Goal: Task Accomplishment & Management: Complete application form

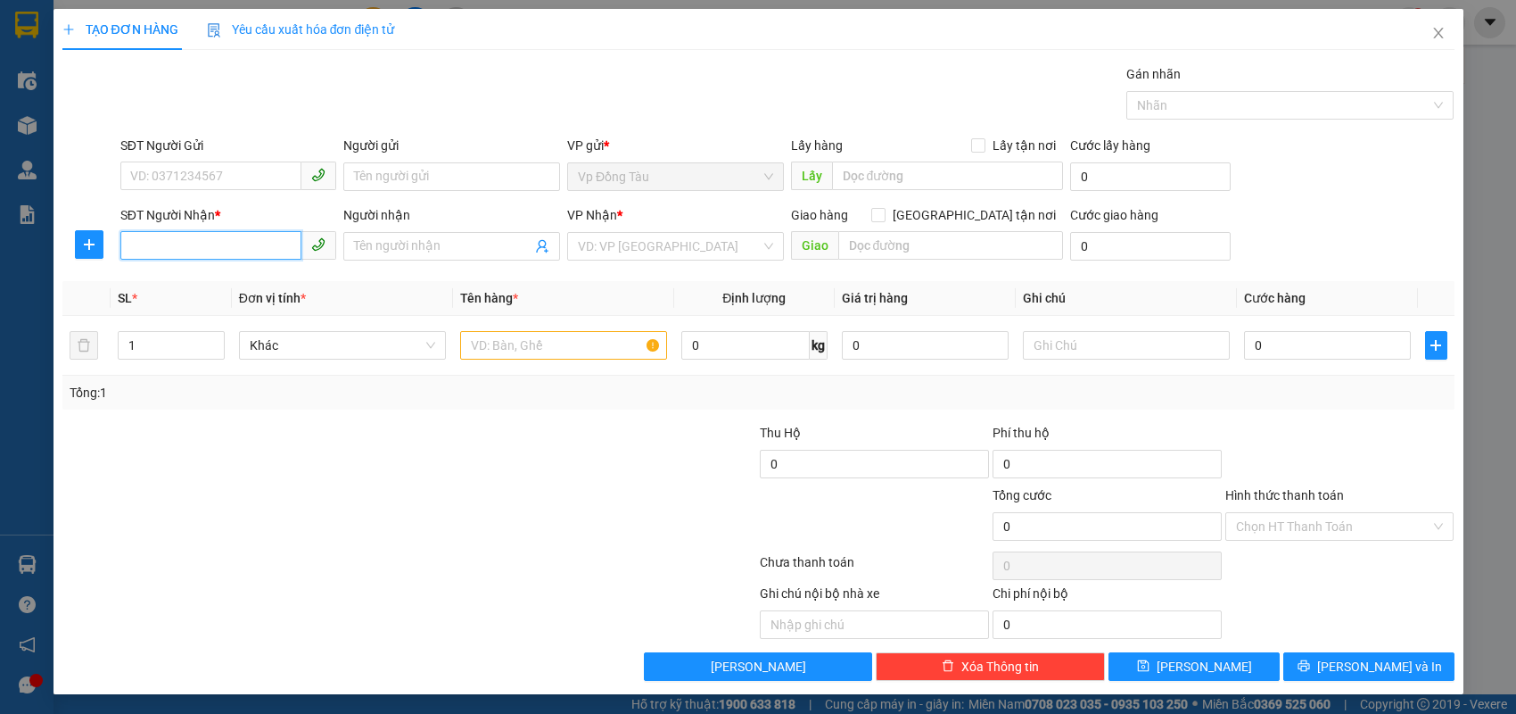
click at [239, 242] on input "SĐT Người Nhận *" at bounding box center [211, 245] width 182 height 29
click at [234, 279] on div "0367828383 - [PERSON_NAME]" at bounding box center [228, 281] width 195 height 20
type input "0367828383"
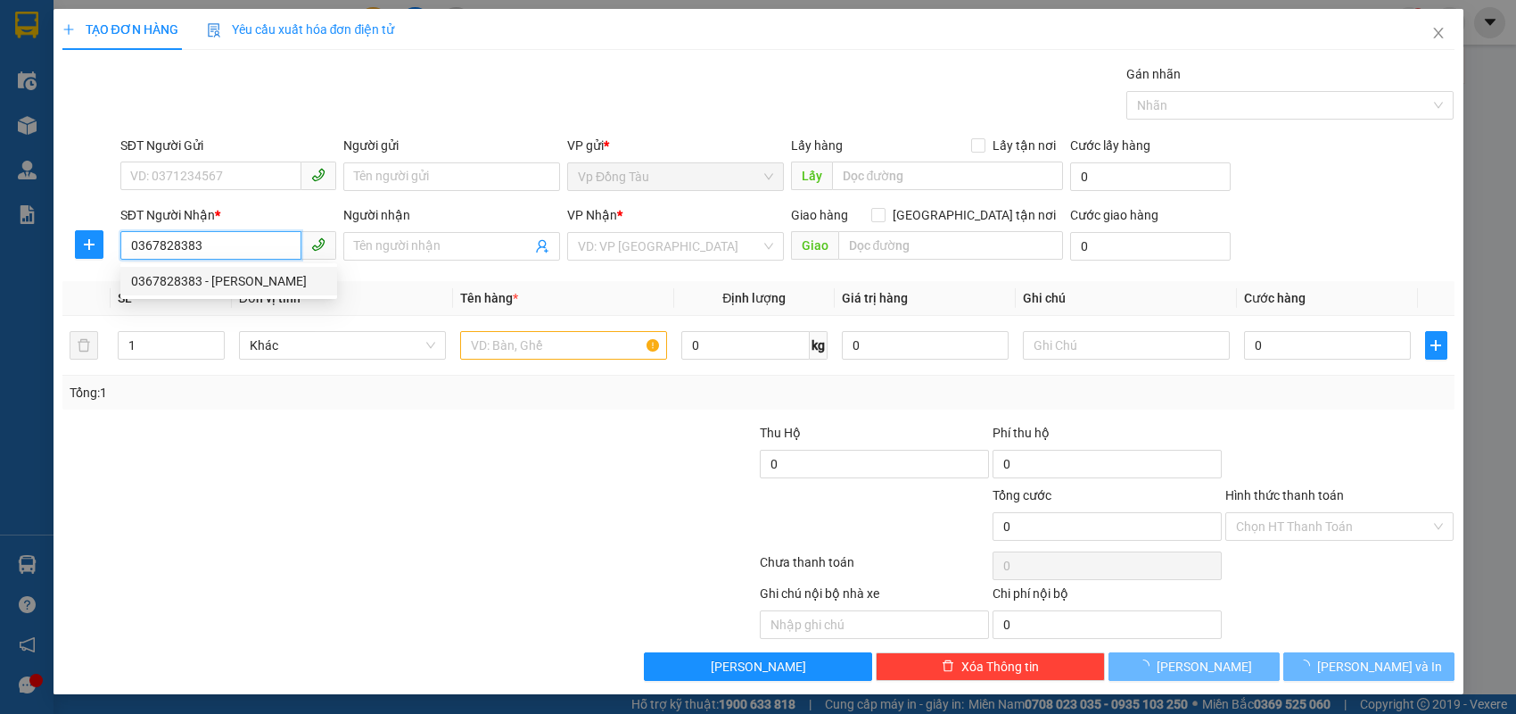
type input "c huyền"
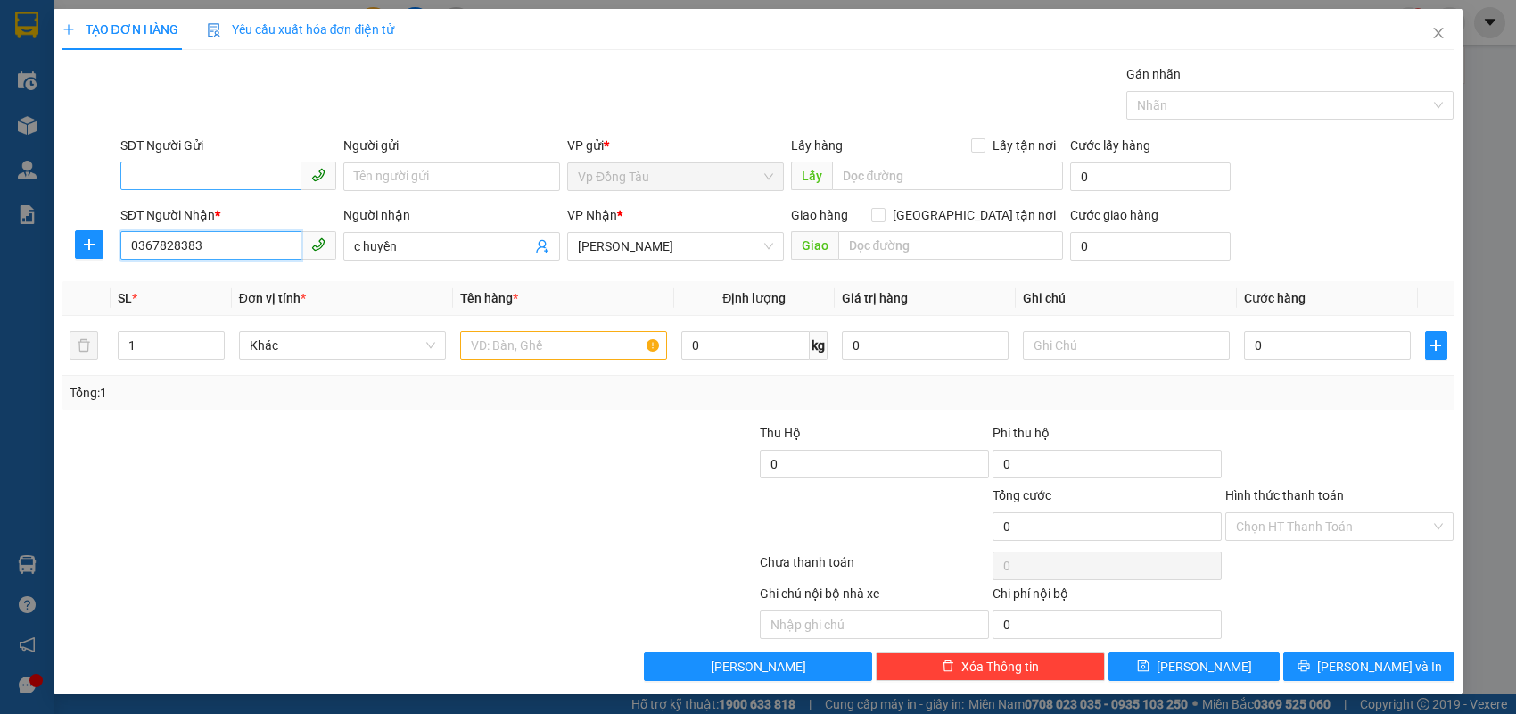
type input "0367828383"
click at [243, 179] on input "SĐT Người Gửi" at bounding box center [211, 175] width 182 height 29
type input "0947671080"
click at [384, 177] on input "Người gửi" at bounding box center [451, 176] width 217 height 29
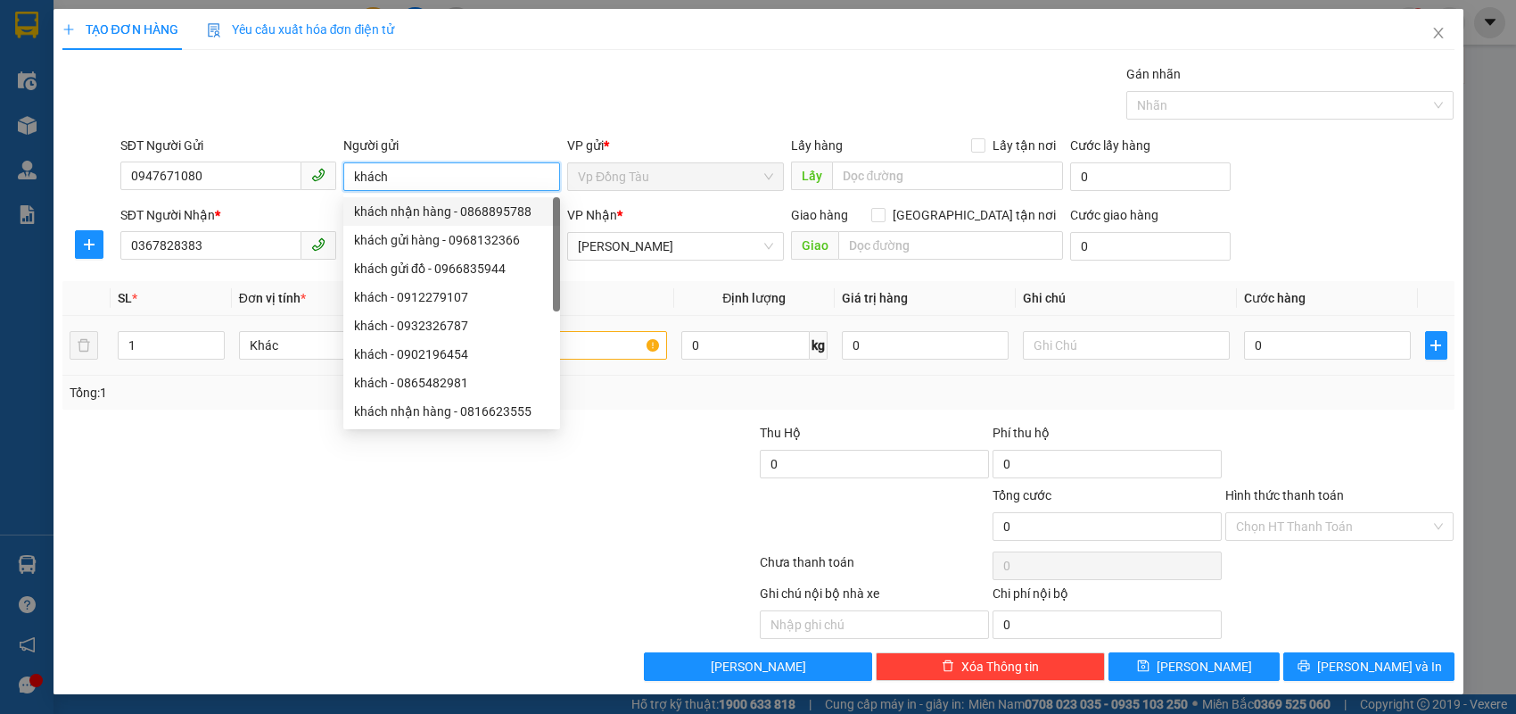
type input "khách"
click at [1311, 363] on td "0" at bounding box center [1327, 346] width 181 height 60
click at [1313, 357] on input "0" at bounding box center [1327, 345] width 167 height 29
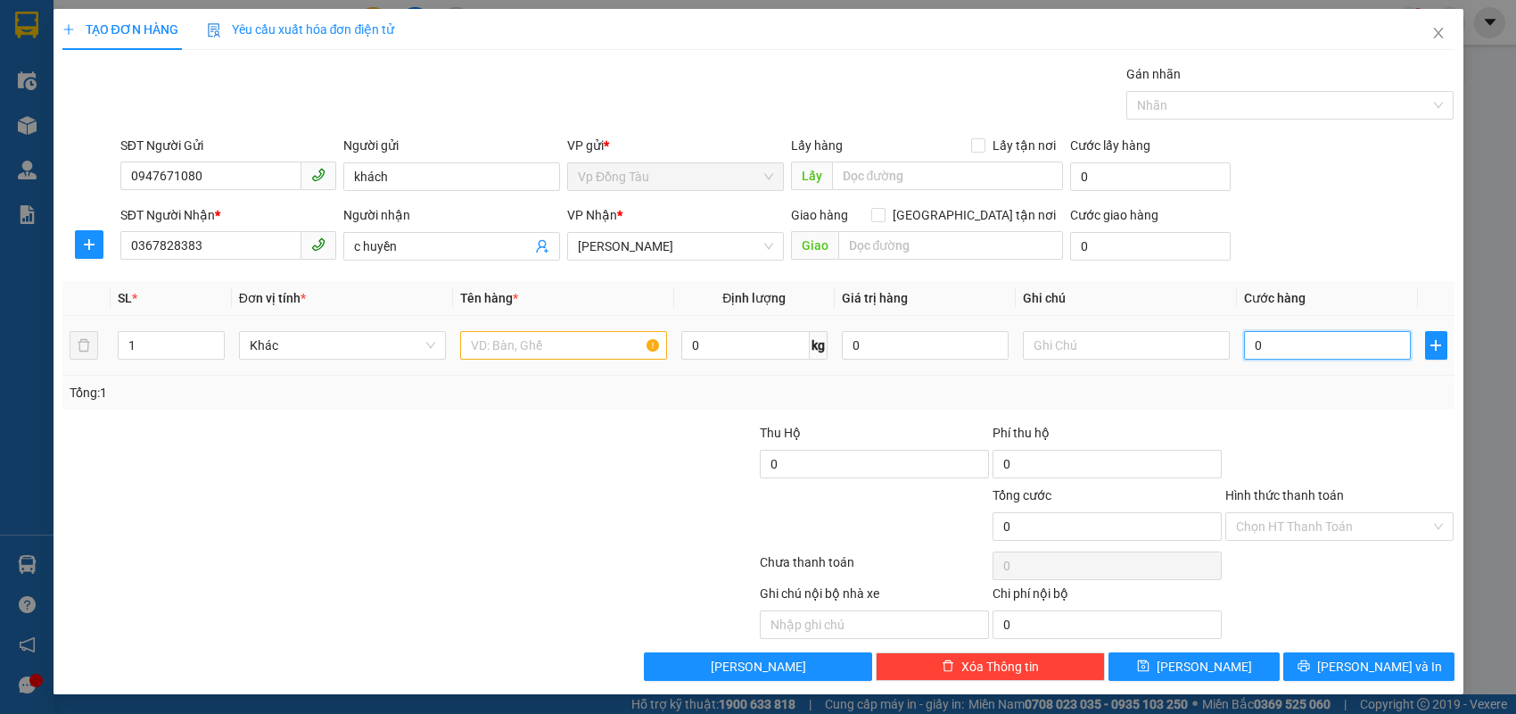
type input "3"
type input "30"
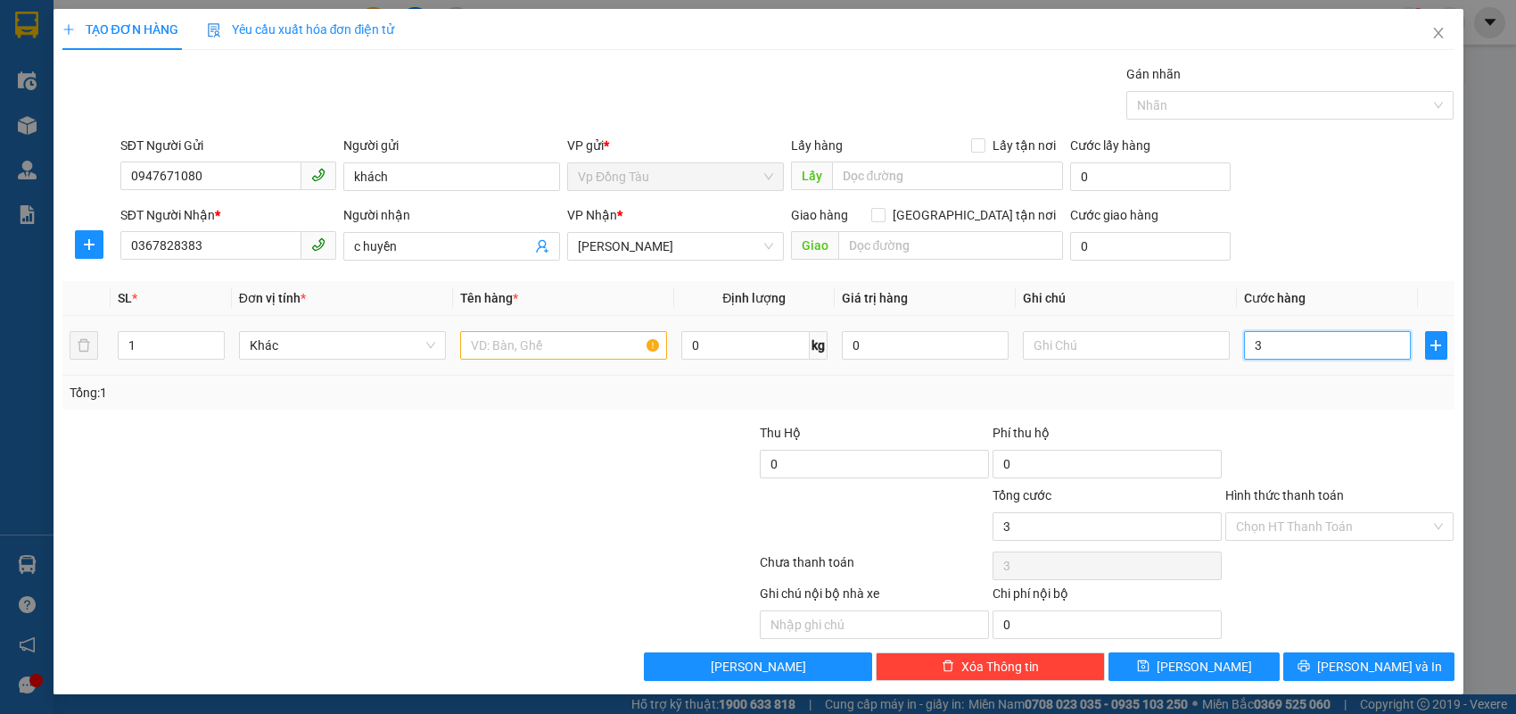
type input "30"
type input "30.000"
click at [1364, 678] on button "[PERSON_NAME] và In" at bounding box center [1369, 666] width 171 height 29
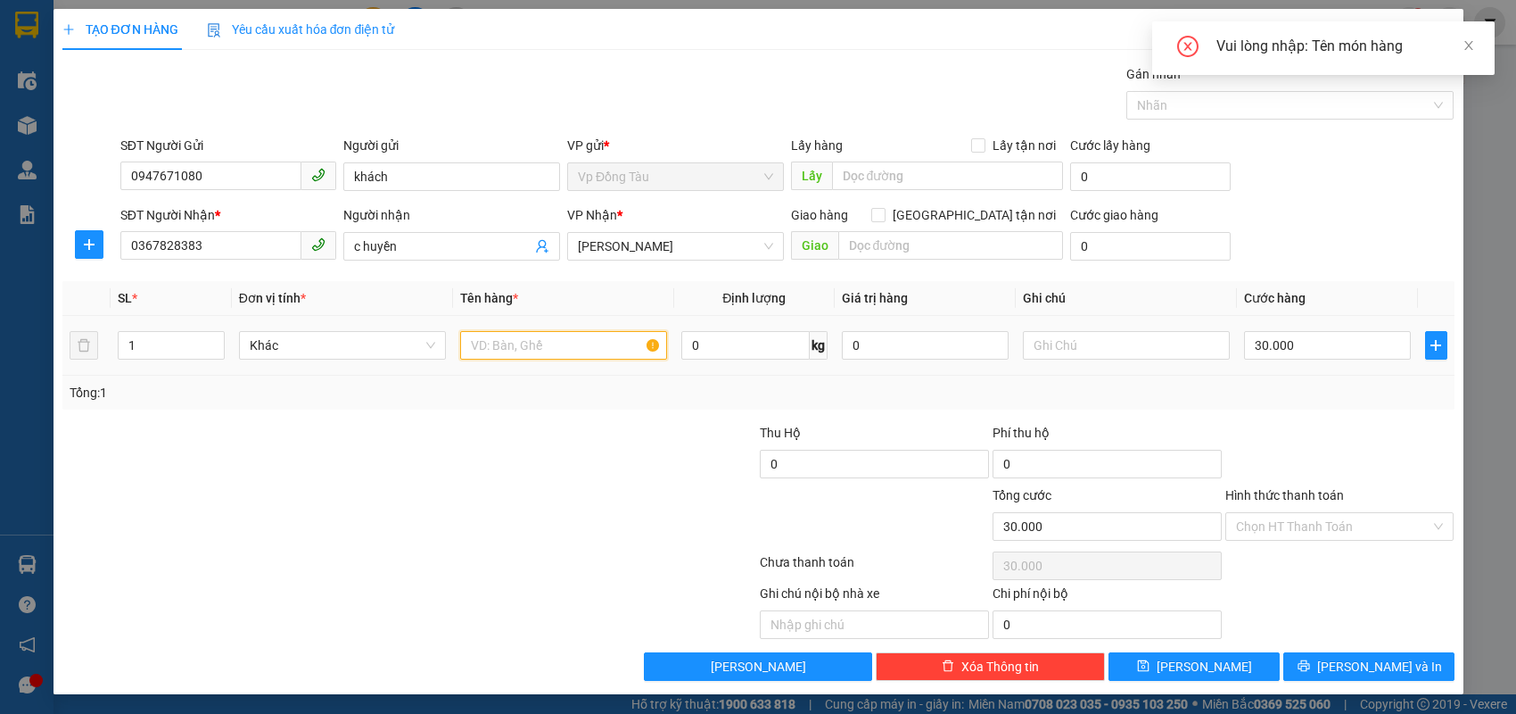
click at [547, 348] on input "text" at bounding box center [563, 345] width 207 height 29
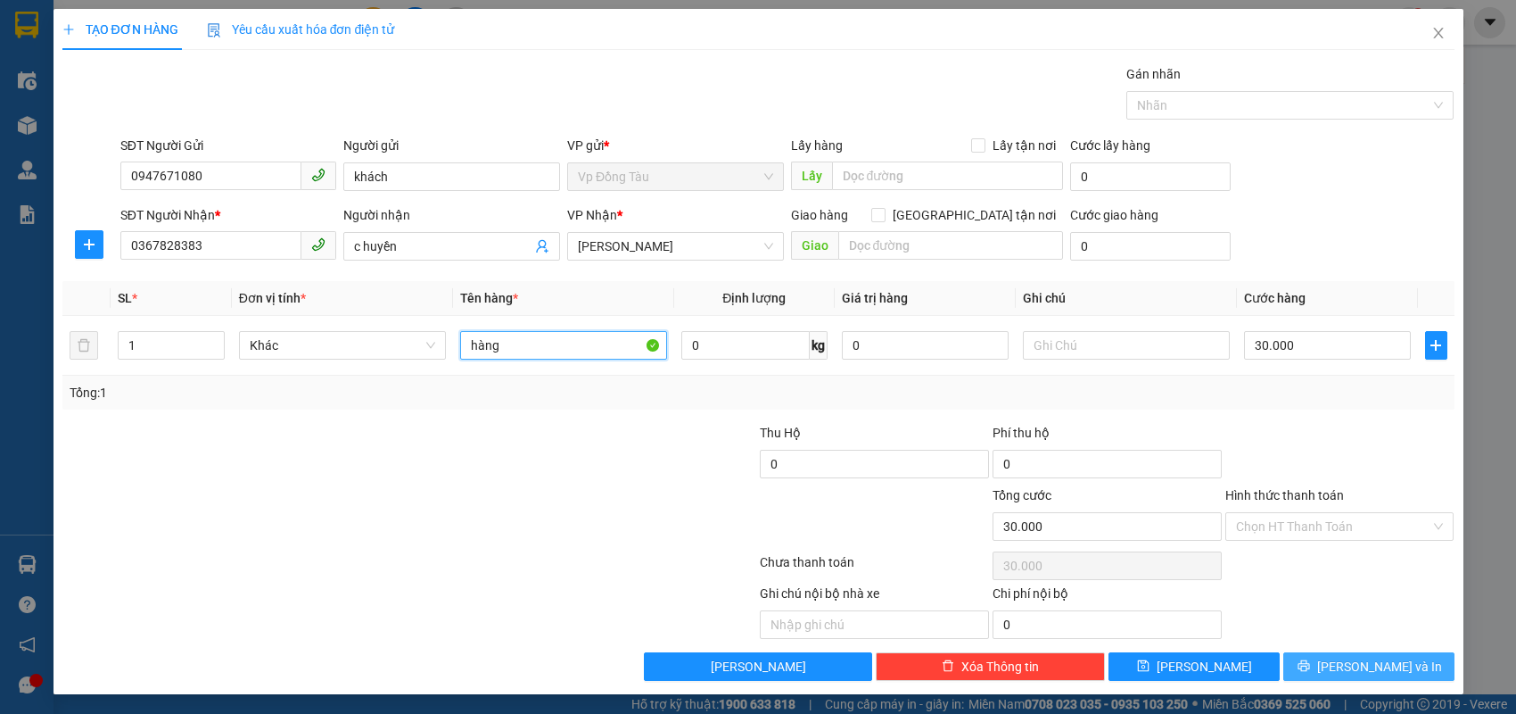
type input "hàng"
click at [1374, 660] on span "[PERSON_NAME] và In" at bounding box center [1380, 667] width 125 height 20
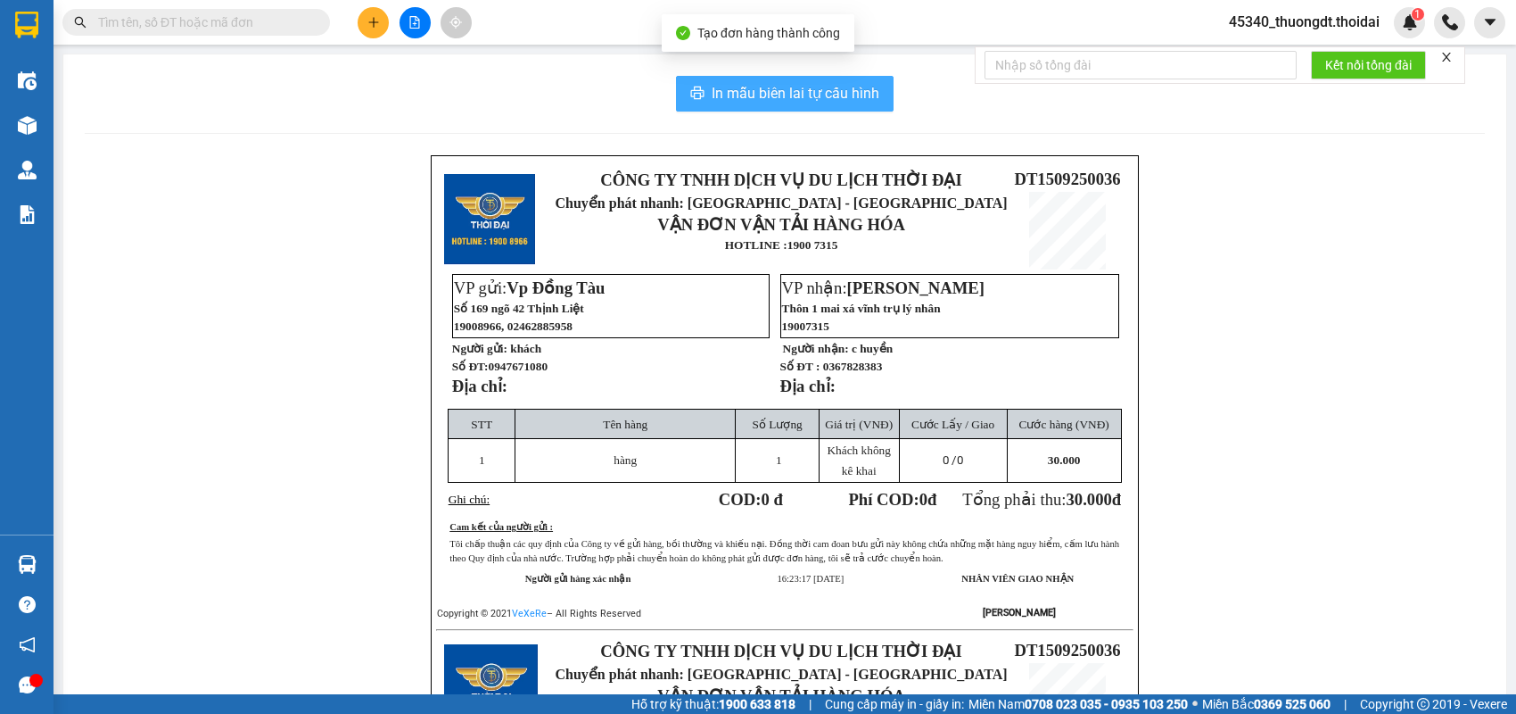
click at [785, 95] on span "In mẫu biên lai tự cấu hình" at bounding box center [796, 93] width 168 height 22
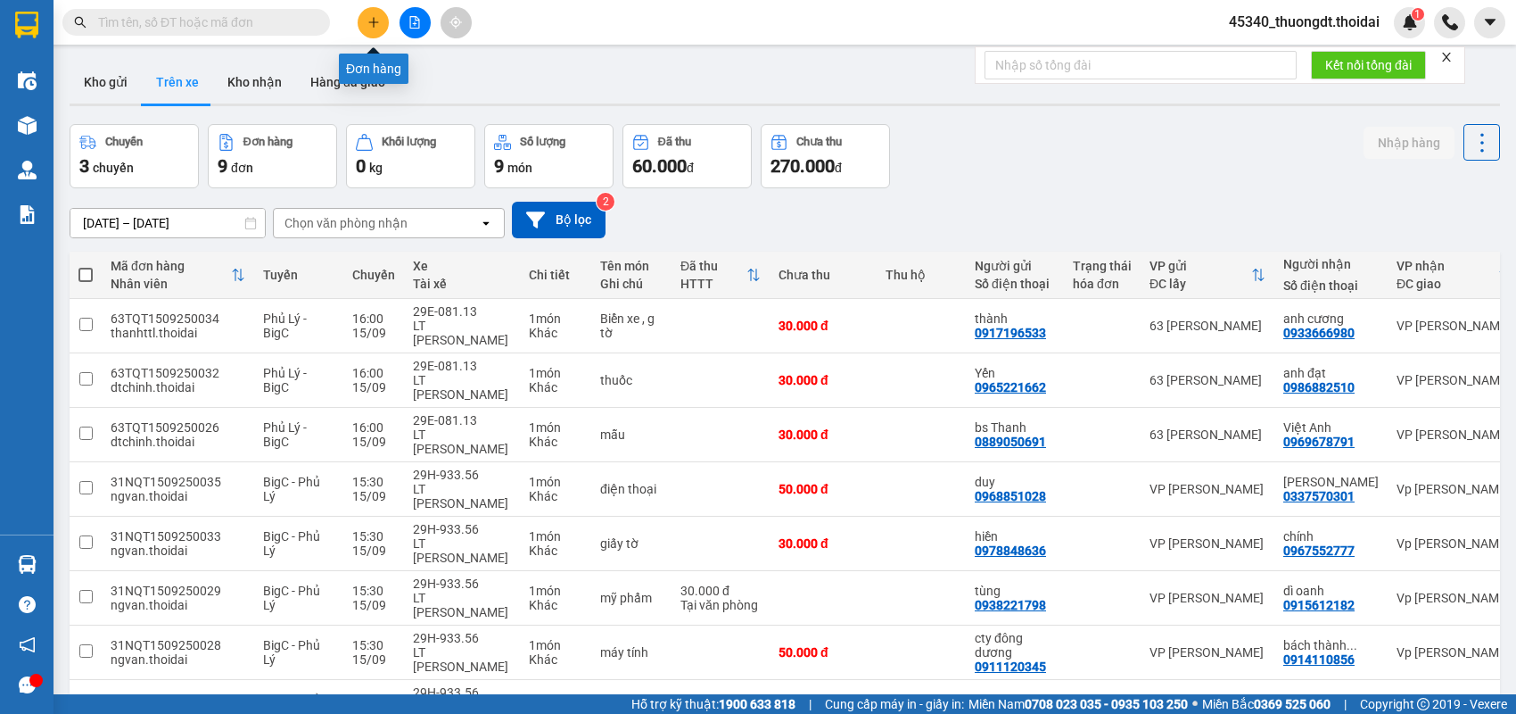
click at [373, 28] on icon "plus" at bounding box center [374, 22] width 12 height 12
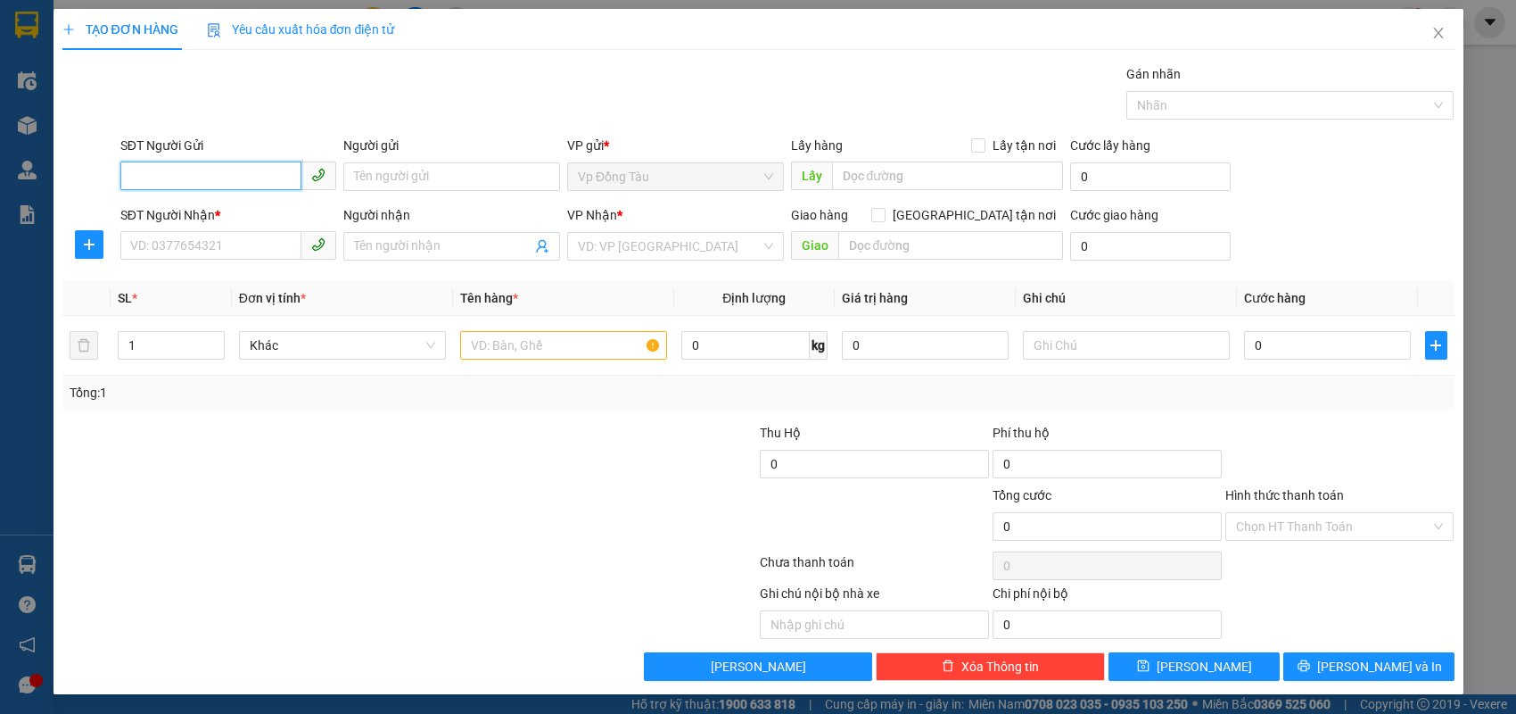
click at [260, 180] on input "SĐT Người Gửi" at bounding box center [211, 175] width 182 height 29
click at [235, 249] on input "SĐT Người Nhận *" at bounding box center [211, 245] width 182 height 29
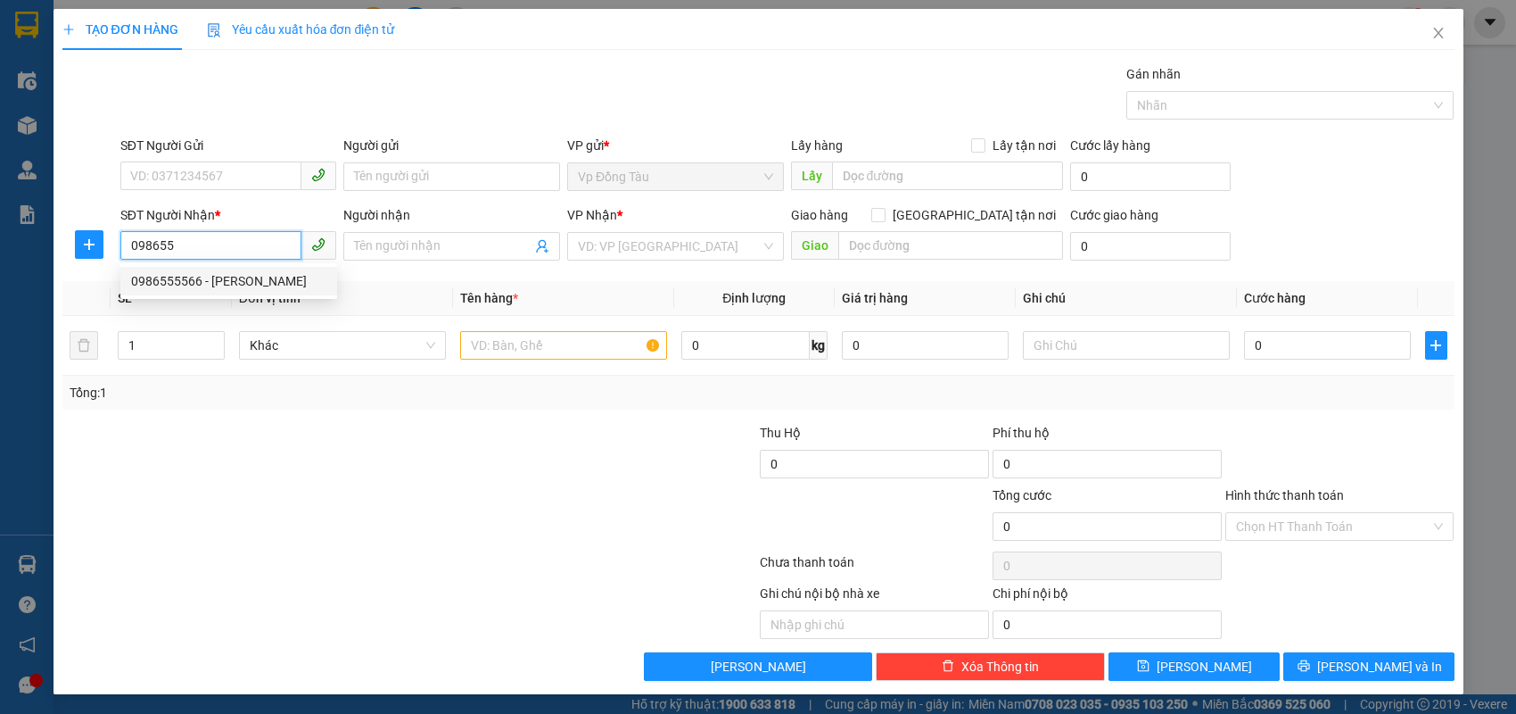
click at [223, 289] on div "0986555566 - [PERSON_NAME]" at bounding box center [228, 281] width 195 height 20
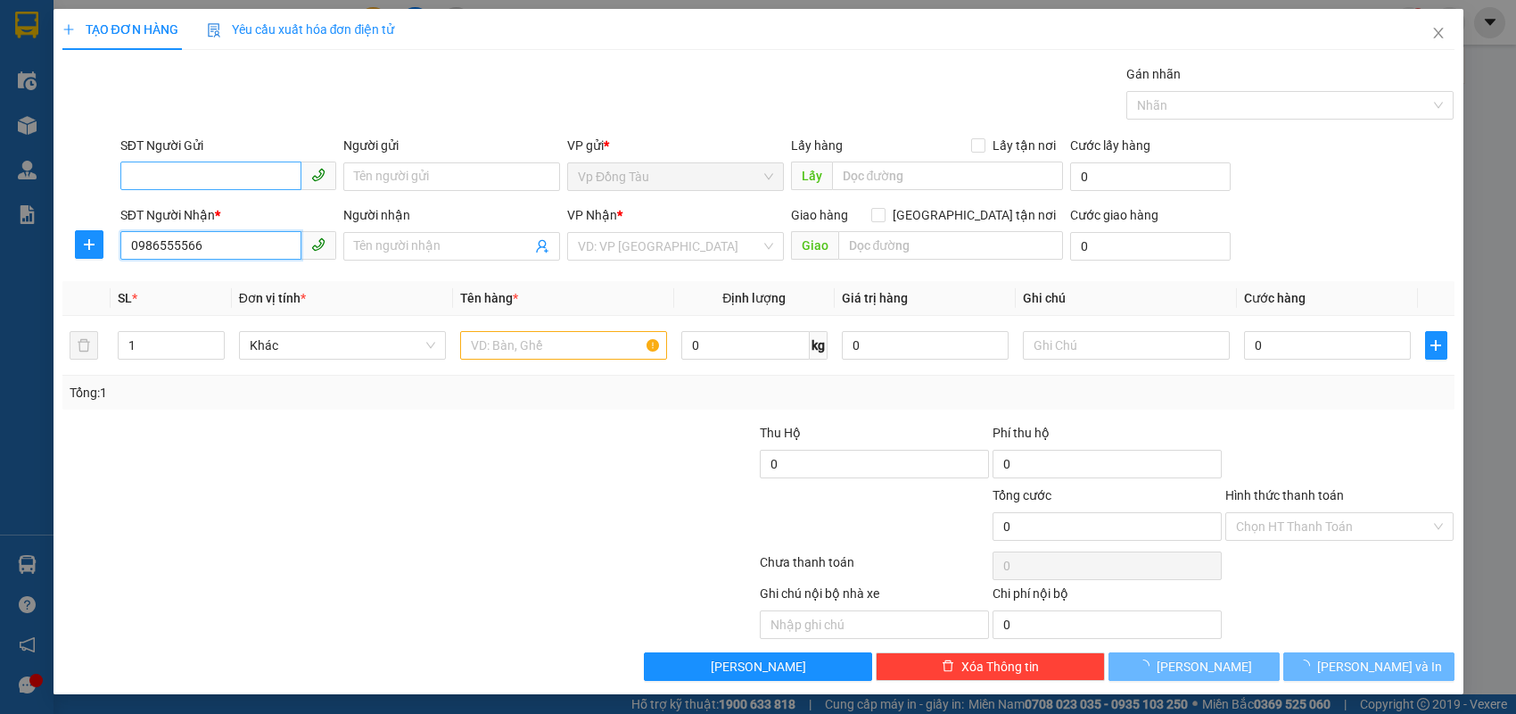
type input "0986555566"
click at [277, 178] on input "SĐT Người Gửi" at bounding box center [211, 175] width 182 height 29
type input "dũng hà"
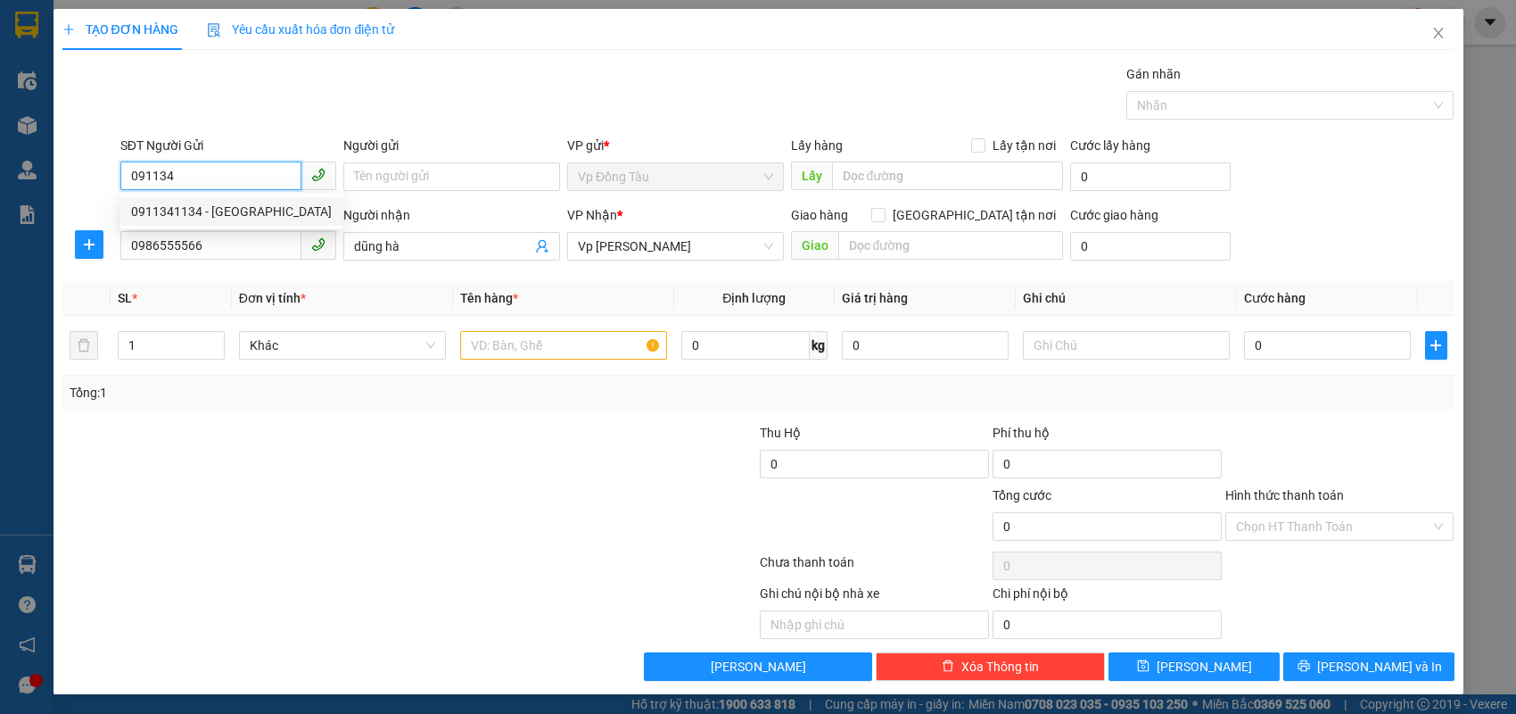
click at [246, 202] on div "0911341134 - [GEOGRAPHIC_DATA]" at bounding box center [231, 212] width 201 height 20
type input "0911341134"
type input "[PERSON_NAME]"
type input "0911341134"
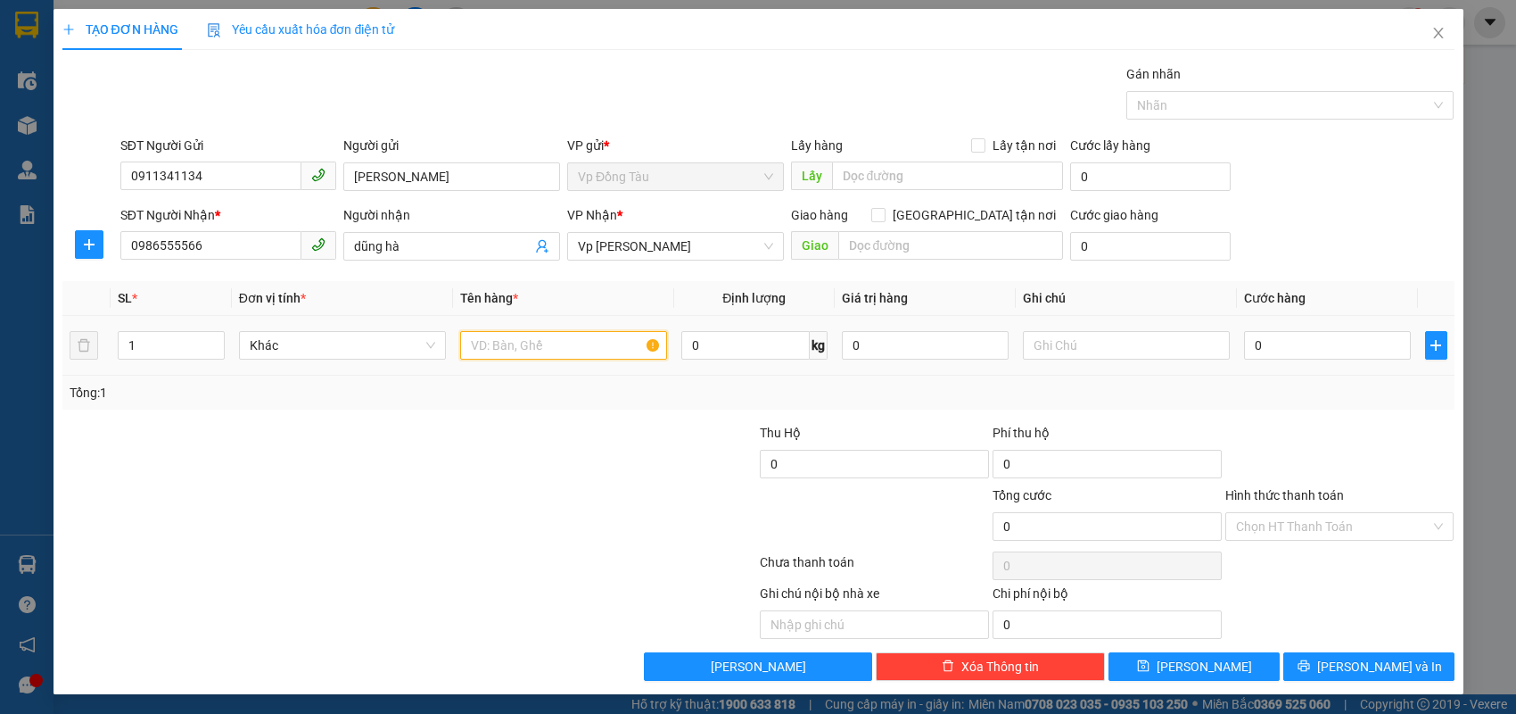
click at [600, 343] on input "text" at bounding box center [563, 345] width 207 height 29
type input "nước hoa"
click at [1314, 343] on input "0" at bounding box center [1327, 345] width 167 height 29
type input "3"
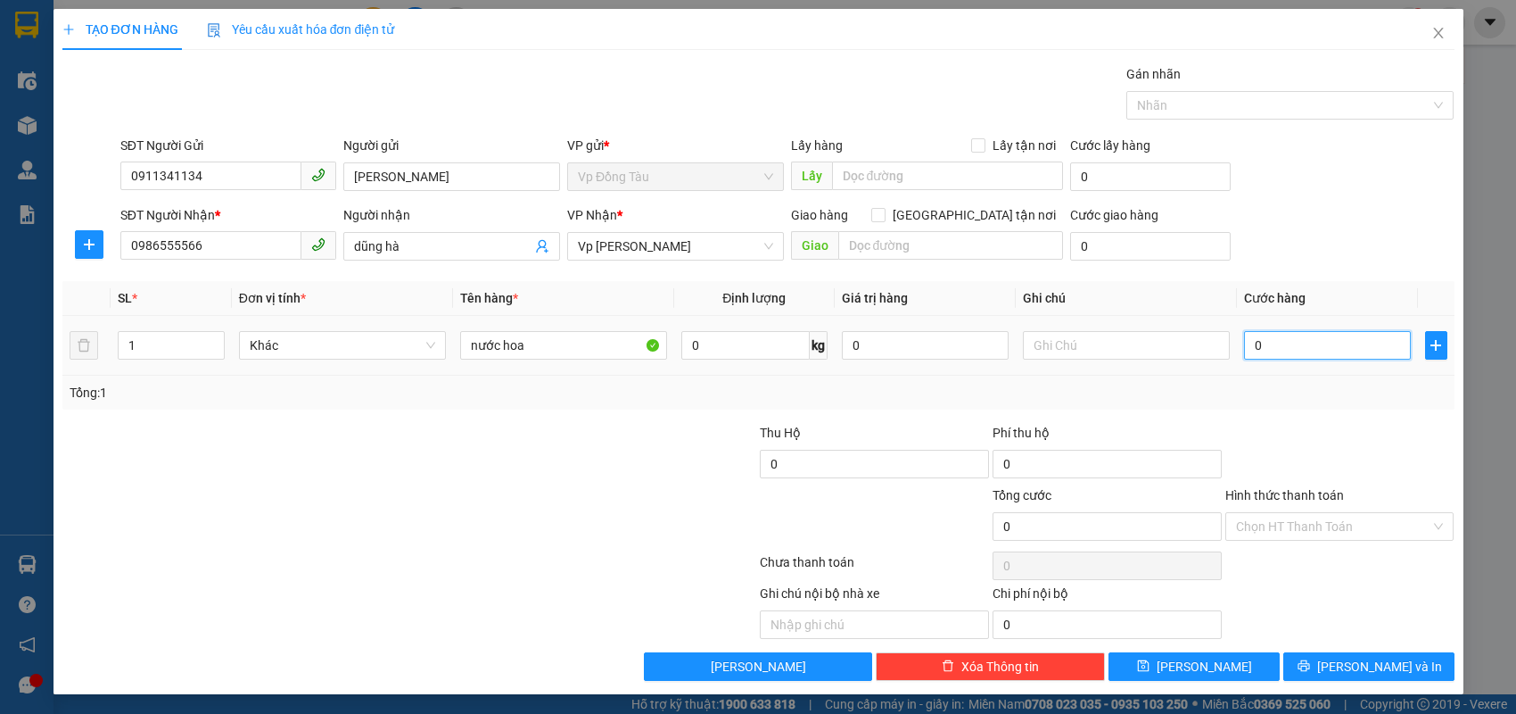
type input "3"
type input "30"
type input "30.000"
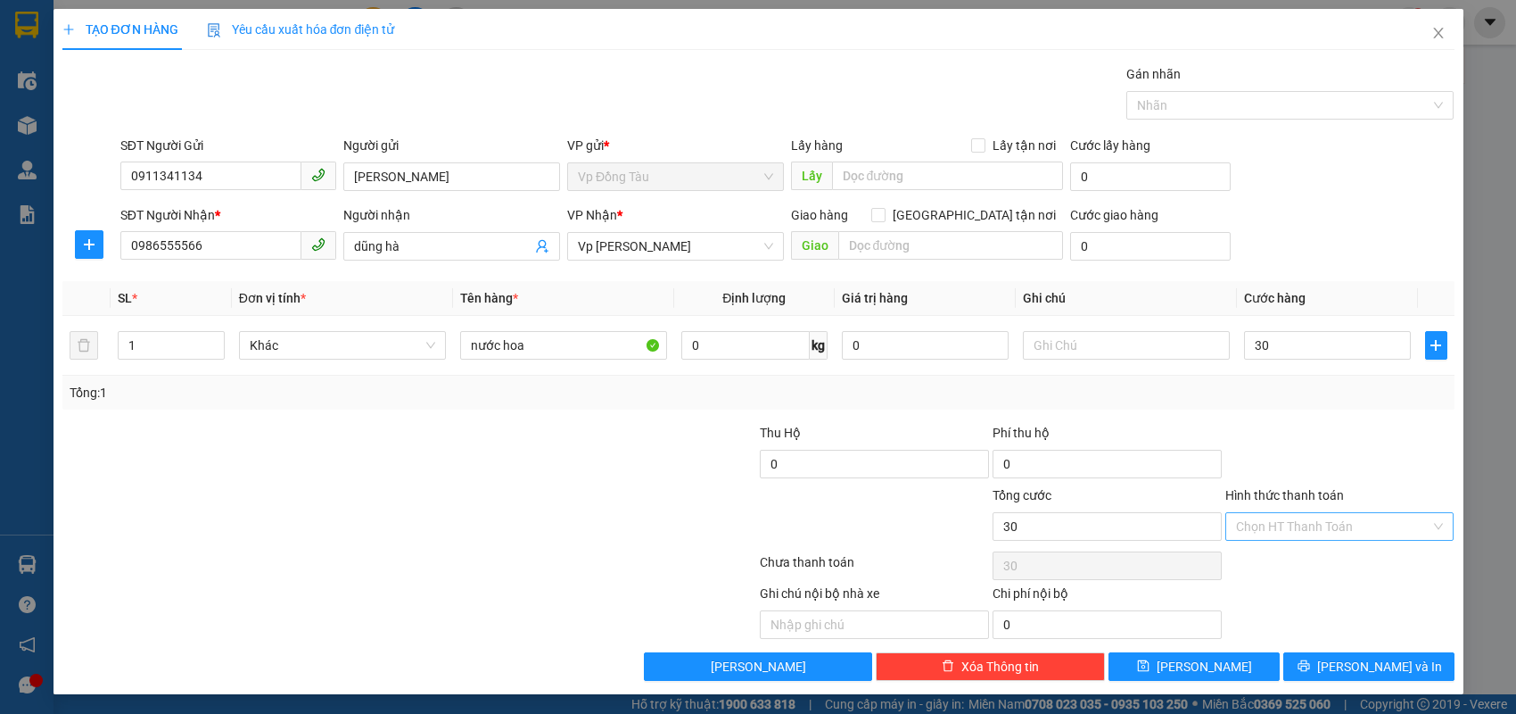
type input "30.000"
click at [1307, 528] on input "Hình thức thanh toán" at bounding box center [1333, 526] width 195 height 27
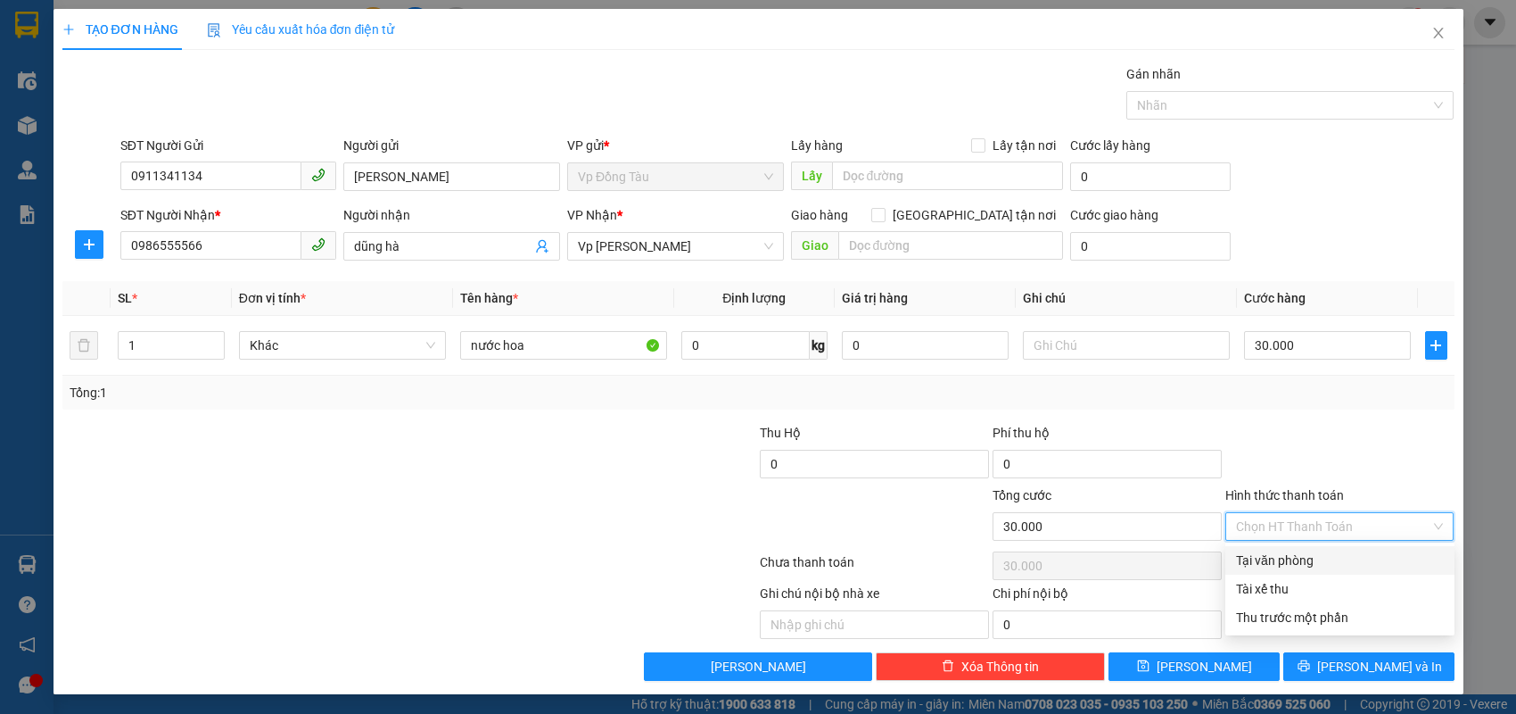
click at [1293, 564] on div "Tại văn phòng" at bounding box center [1340, 560] width 208 height 20
type input "0"
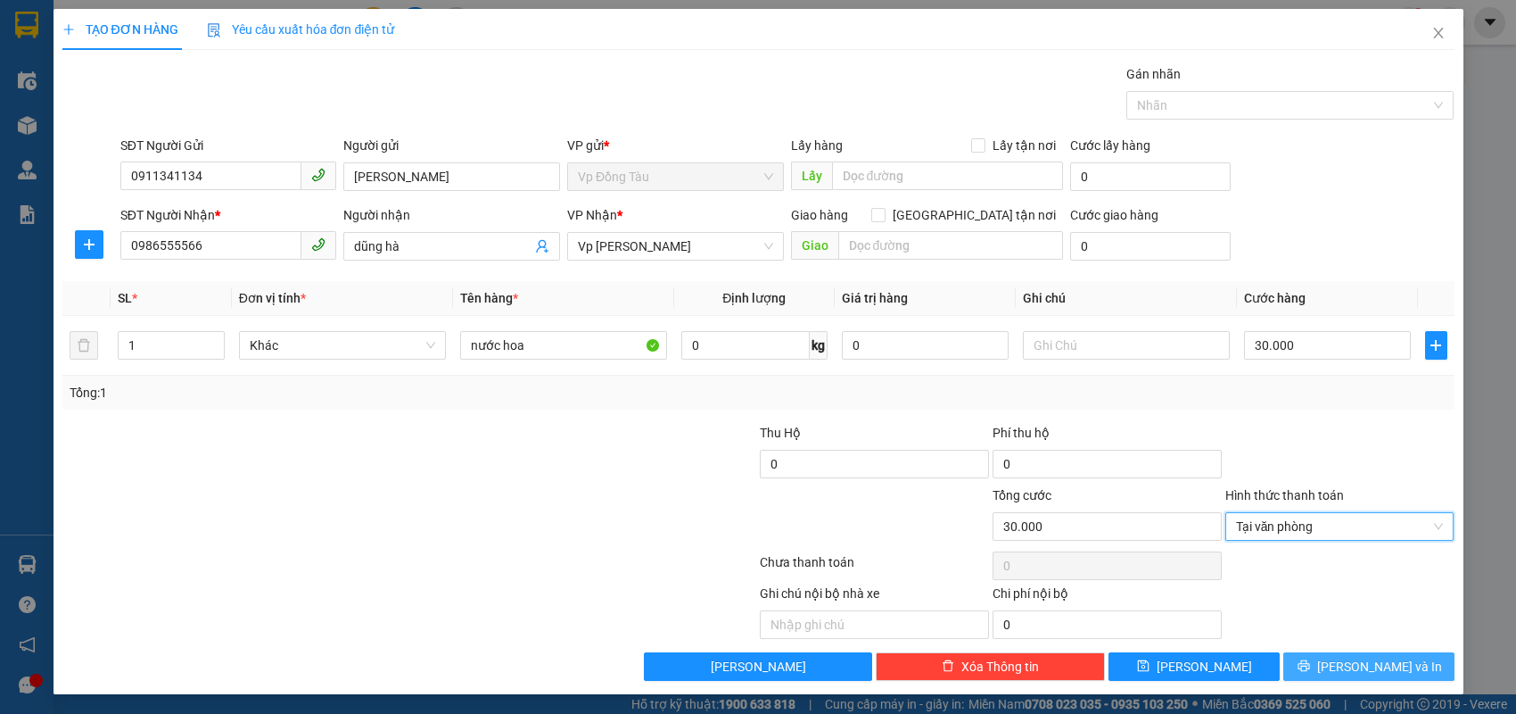
click at [1367, 664] on span "[PERSON_NAME] và In" at bounding box center [1380, 667] width 125 height 20
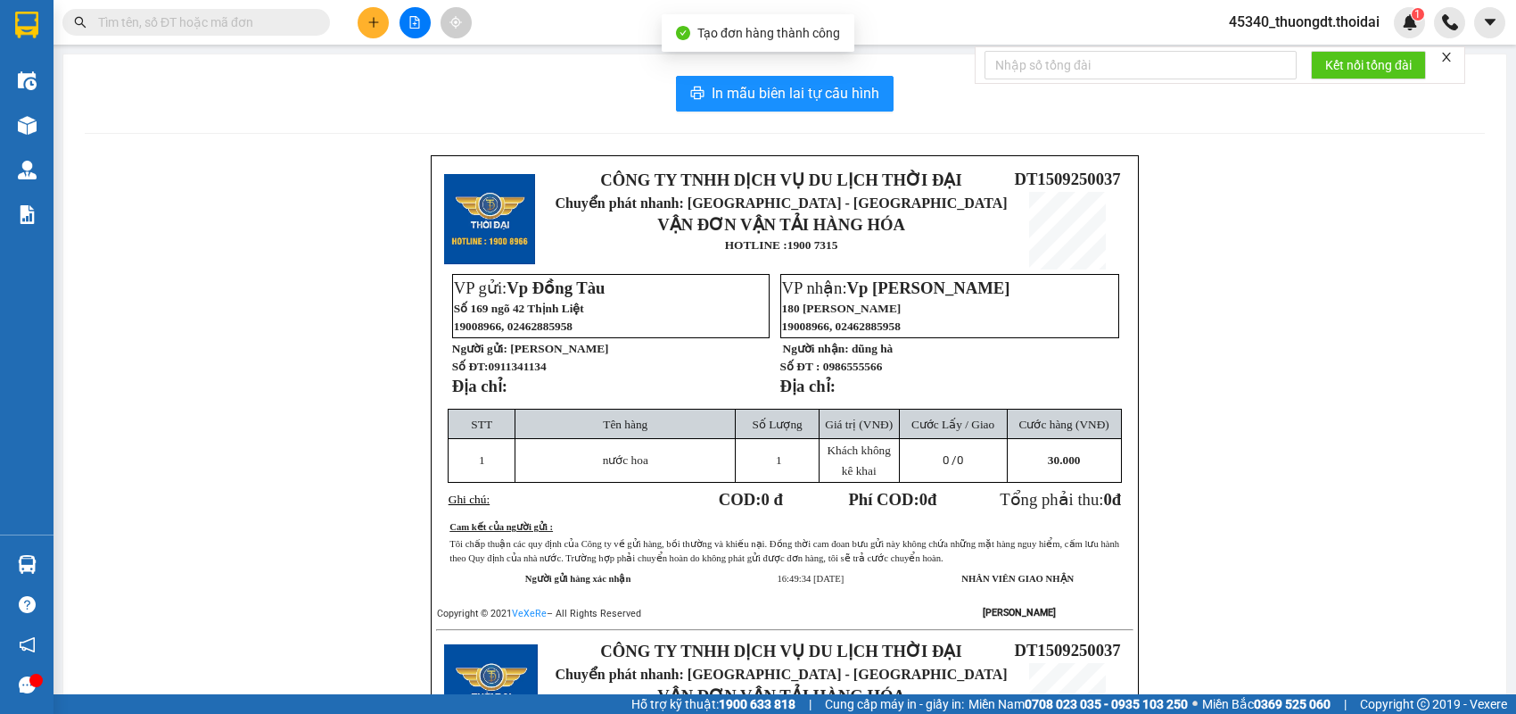
click at [832, 115] on div "In mẫu biên lai tự cấu hình CÔNG TY TNHH DỊCH VỤ DU LỊCH THỜI ĐẠI Chuyển phát n…" at bounding box center [784, 609] width 1443 height 1110
click at [831, 106] on button "In mẫu biên lai tự cấu hình" at bounding box center [785, 94] width 218 height 36
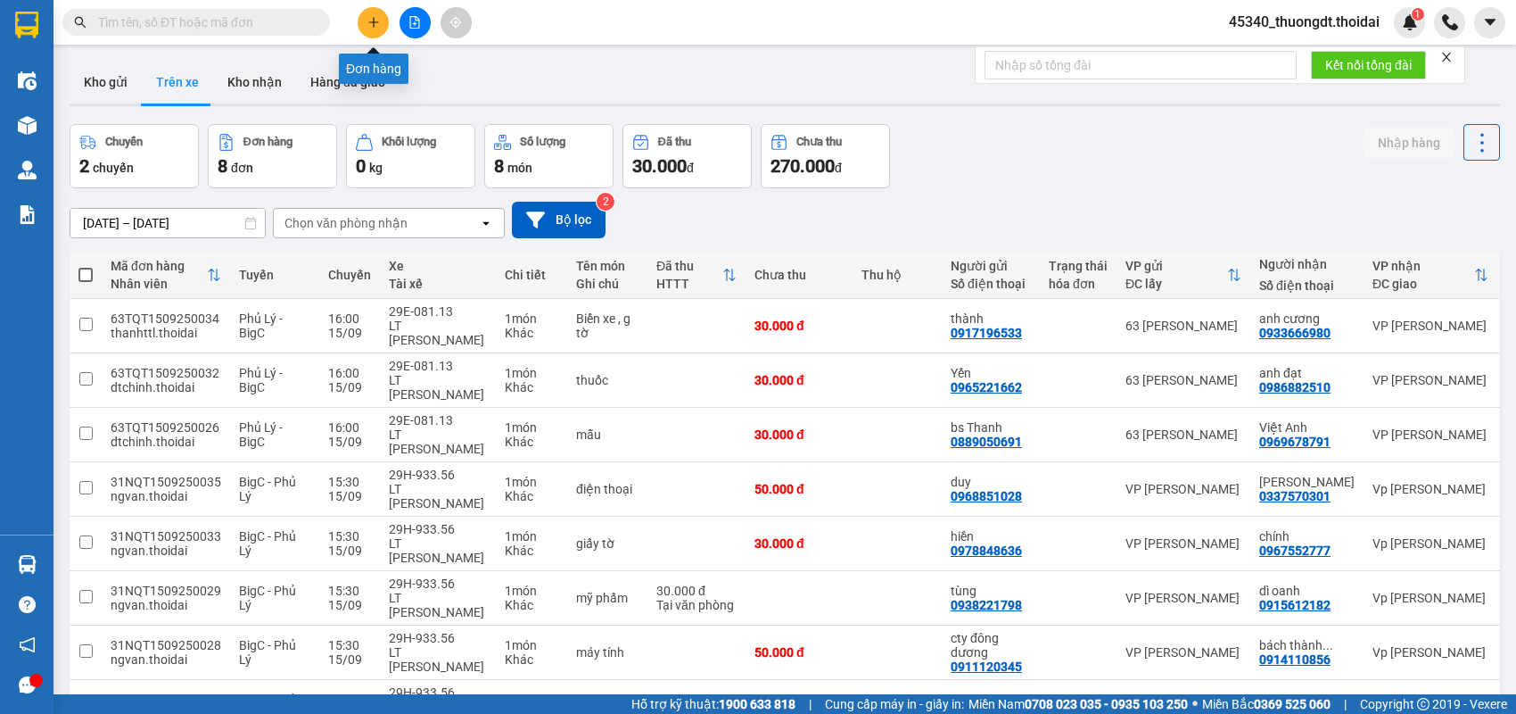
click at [382, 21] on button at bounding box center [373, 22] width 31 height 31
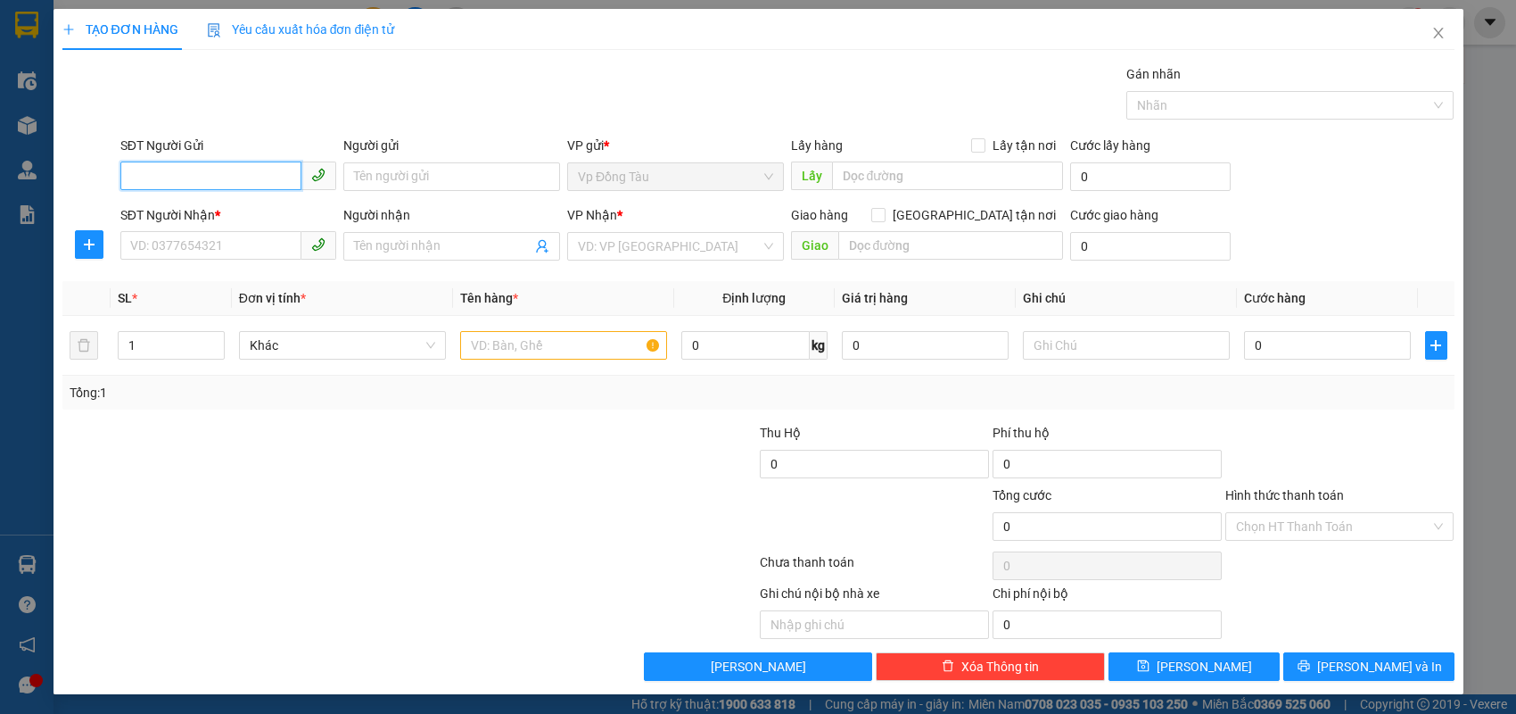
click at [216, 170] on input "SĐT Người Gửi" at bounding box center [211, 175] width 182 height 29
click at [222, 205] on div "0942601851 - kh" at bounding box center [228, 212] width 195 height 20
type input "0942601851"
type input "kh"
type input "0942601851"
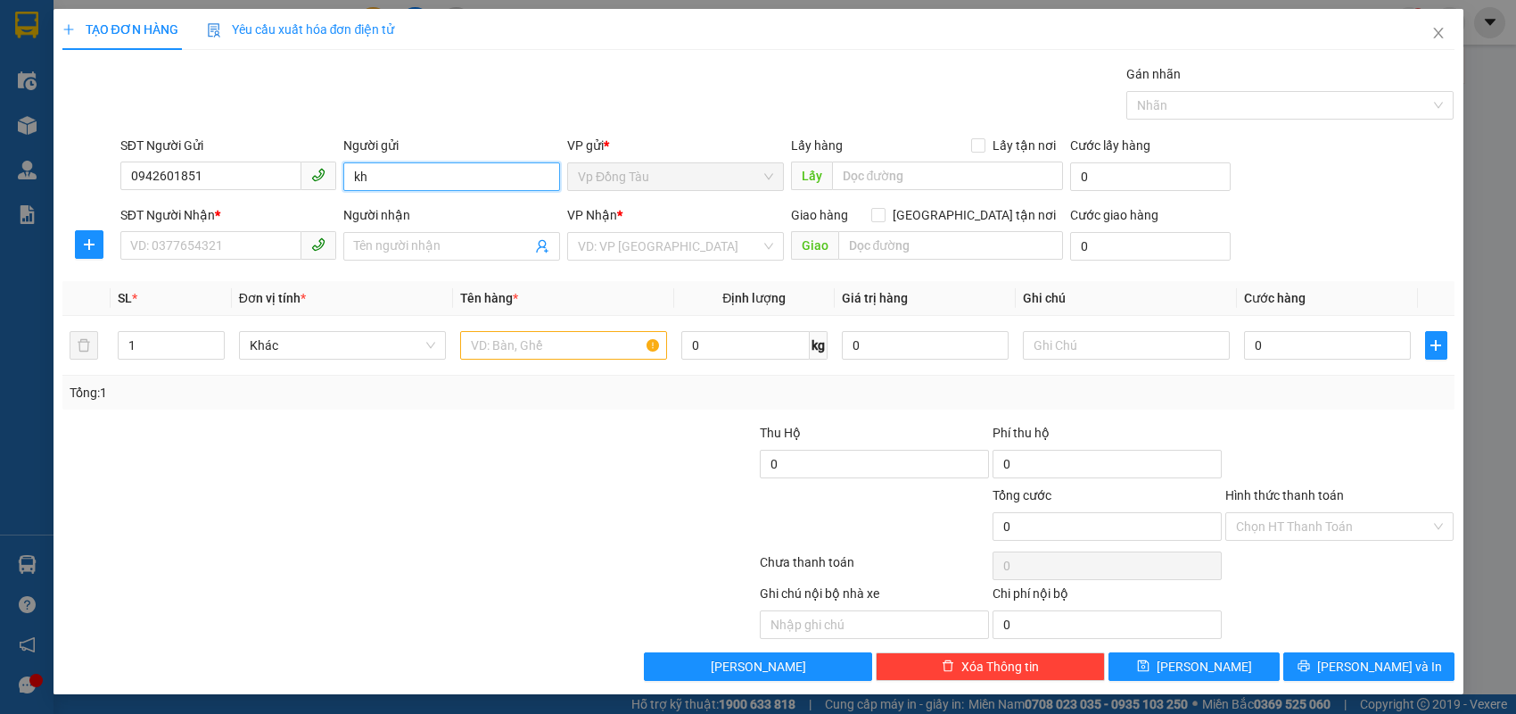
click at [417, 179] on input "kh" at bounding box center [451, 176] width 217 height 29
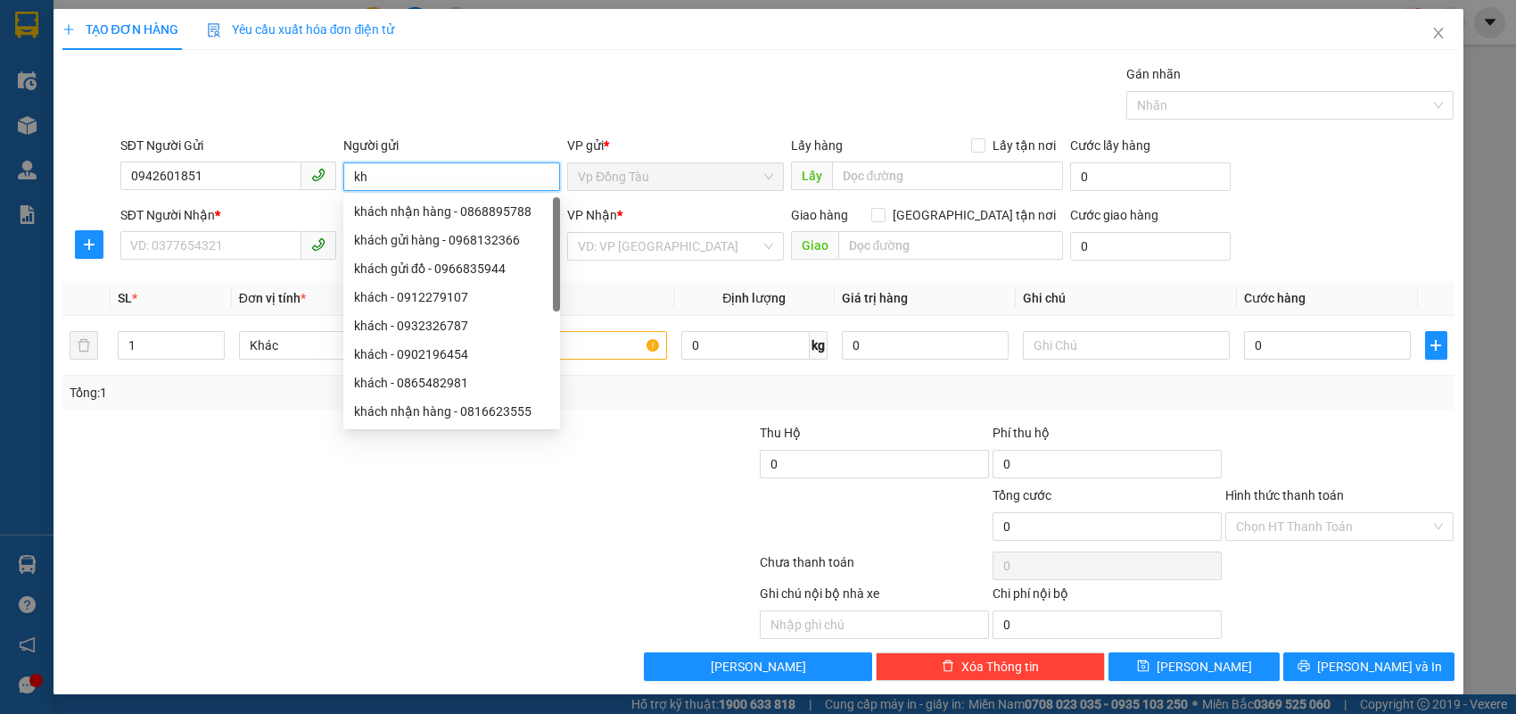
type input "k"
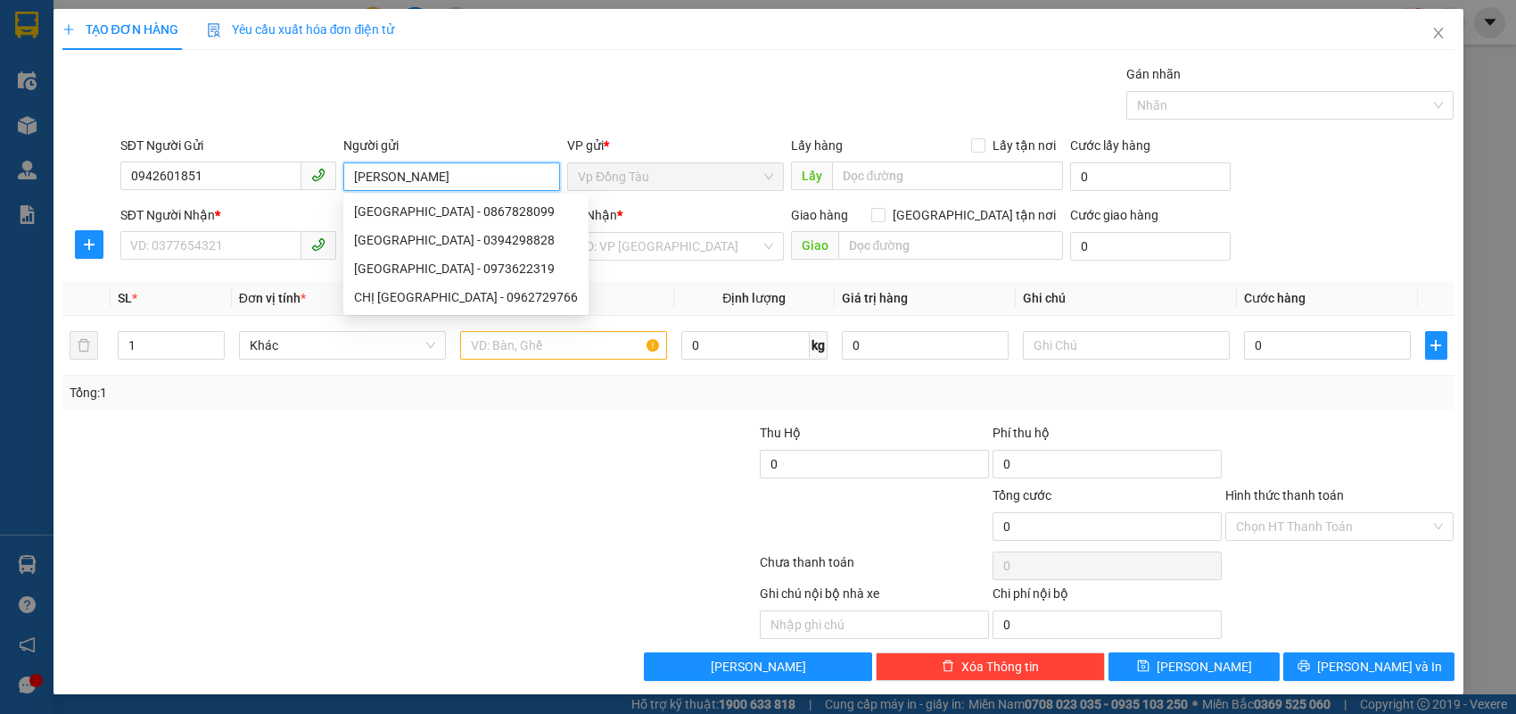
type input "[PERSON_NAME]"
click at [228, 227] on div "SĐT Người Nhận *" at bounding box center [228, 218] width 217 height 27
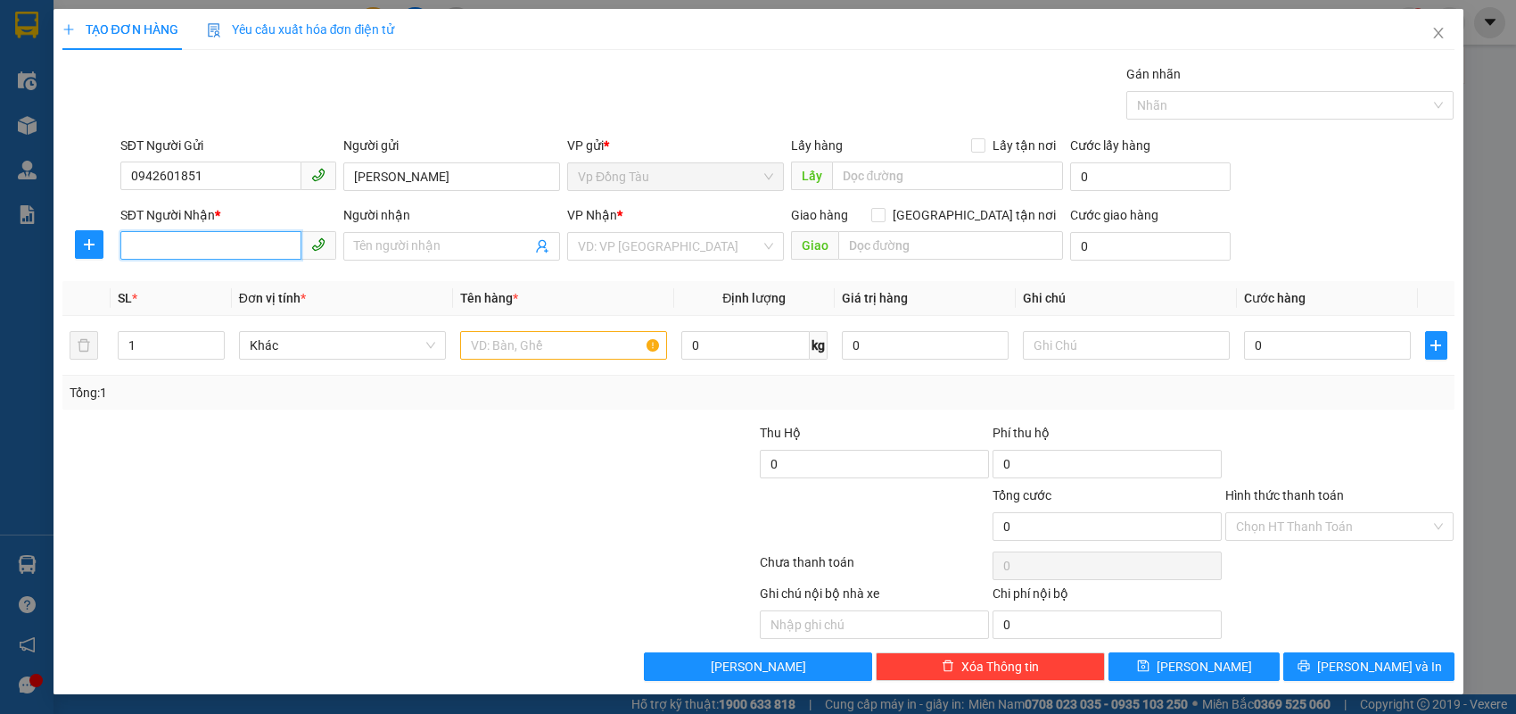
click at [222, 244] on input "SĐT Người Nhận *" at bounding box center [211, 245] width 182 height 29
type input "0914660208"
click at [343, 244] on span at bounding box center [451, 246] width 217 height 29
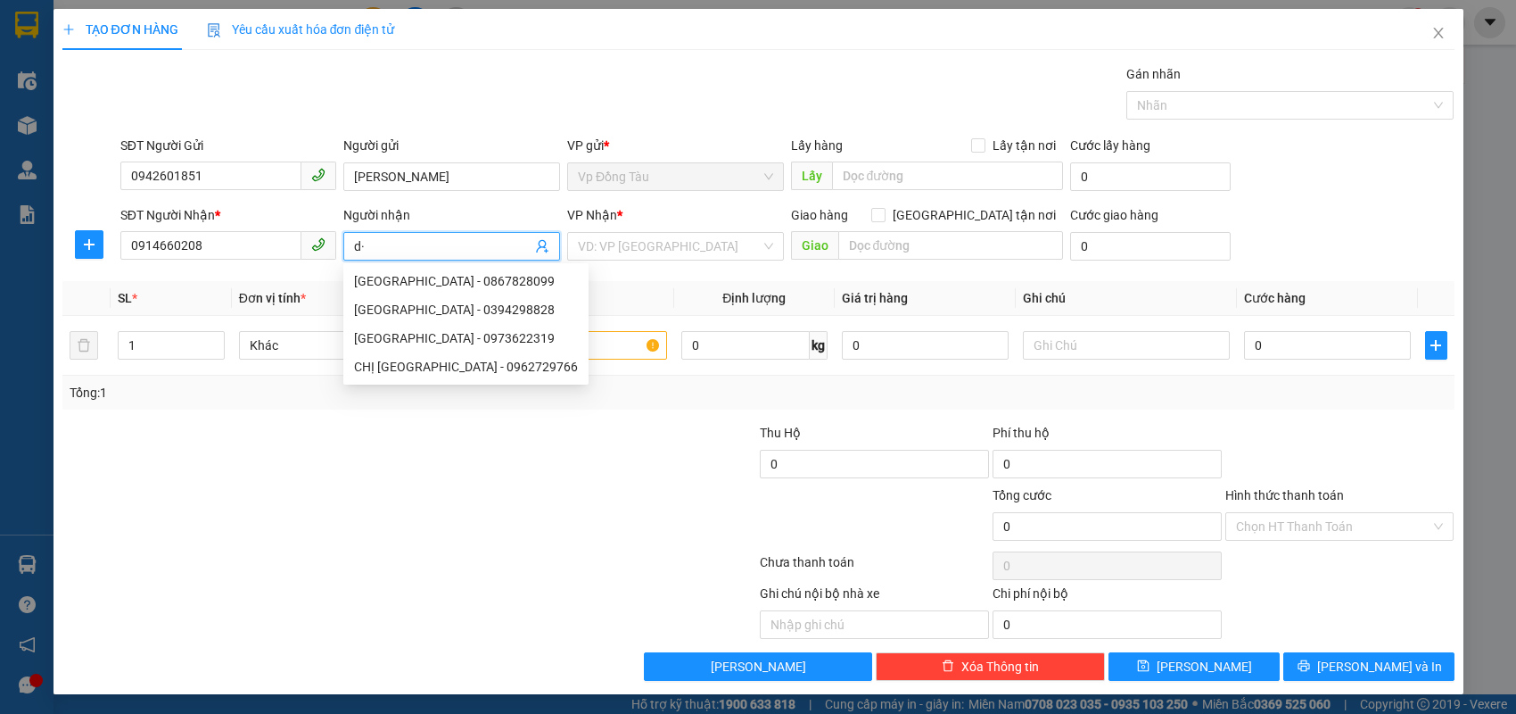
type input "d"
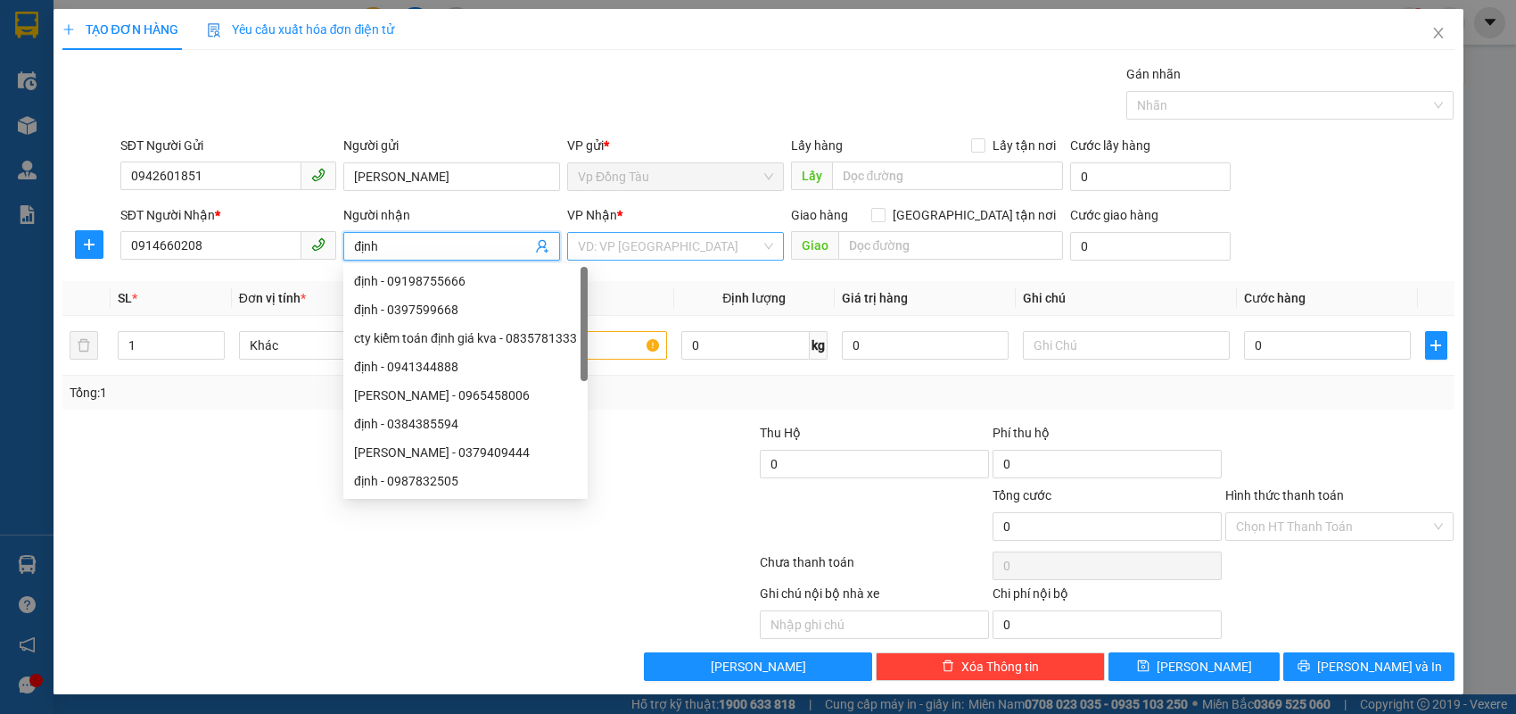
type input "định"
click at [619, 241] on input "search" at bounding box center [669, 246] width 183 height 27
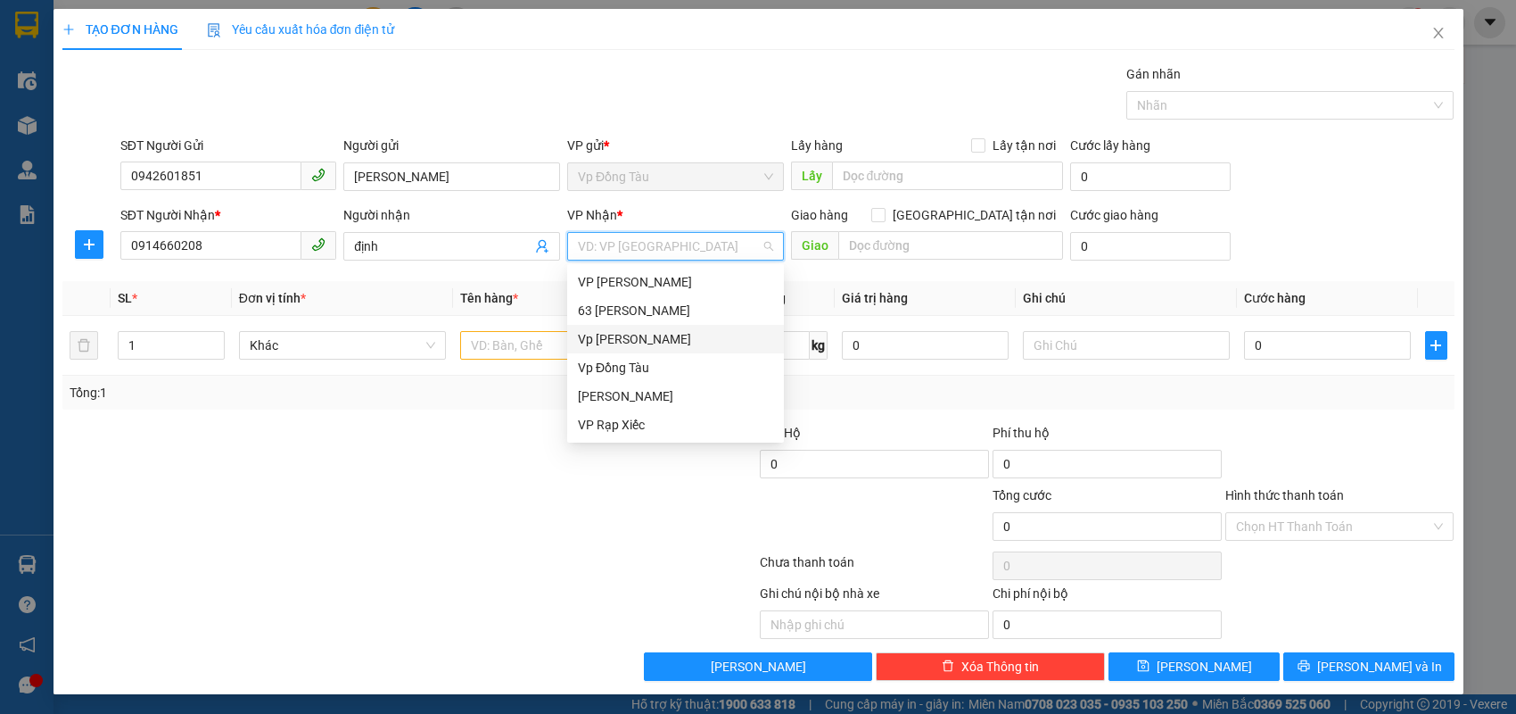
click at [622, 335] on div "Vp [PERSON_NAME]" at bounding box center [675, 339] width 195 height 20
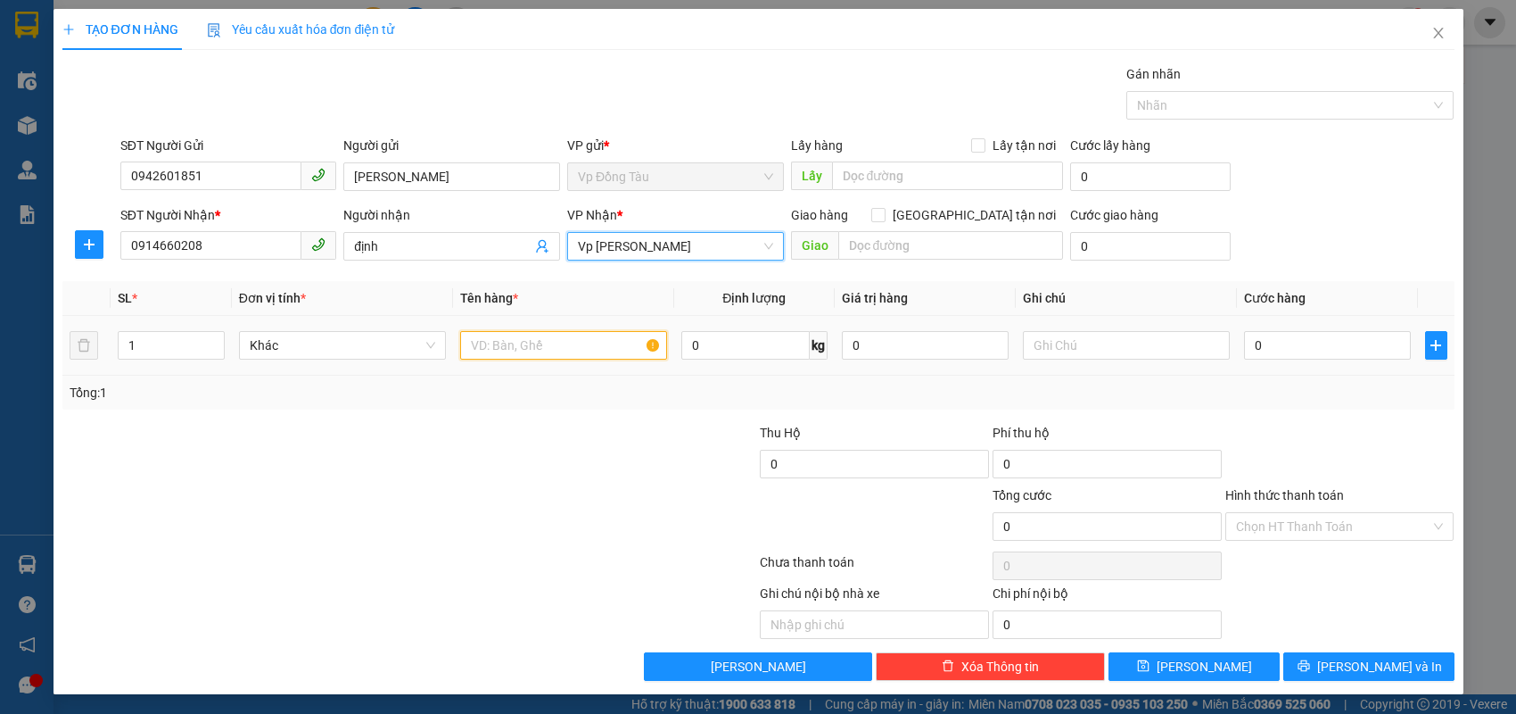
click at [540, 345] on input "text" at bounding box center [563, 345] width 207 height 29
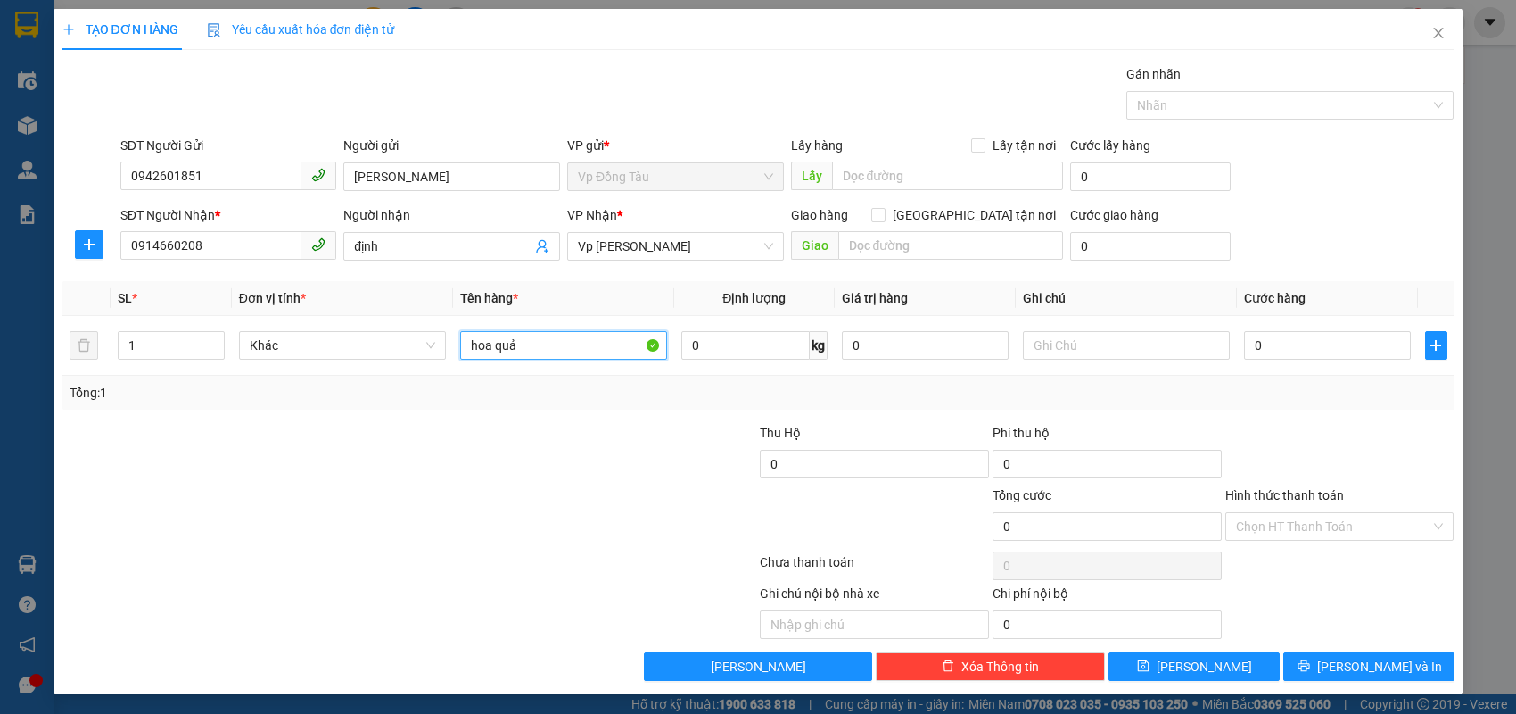
type input "hoa quả"
drag, startPoint x: 1299, startPoint y: 303, endPoint x: 1292, endPoint y: 312, distance: 11.4
click at [1297, 303] on span "Cước hàng" at bounding box center [1275, 298] width 62 height 14
drag, startPoint x: 1282, startPoint y: 330, endPoint x: 1270, endPoint y: 350, distance: 22.8
click at [1282, 331] on div "0" at bounding box center [1327, 345] width 167 height 36
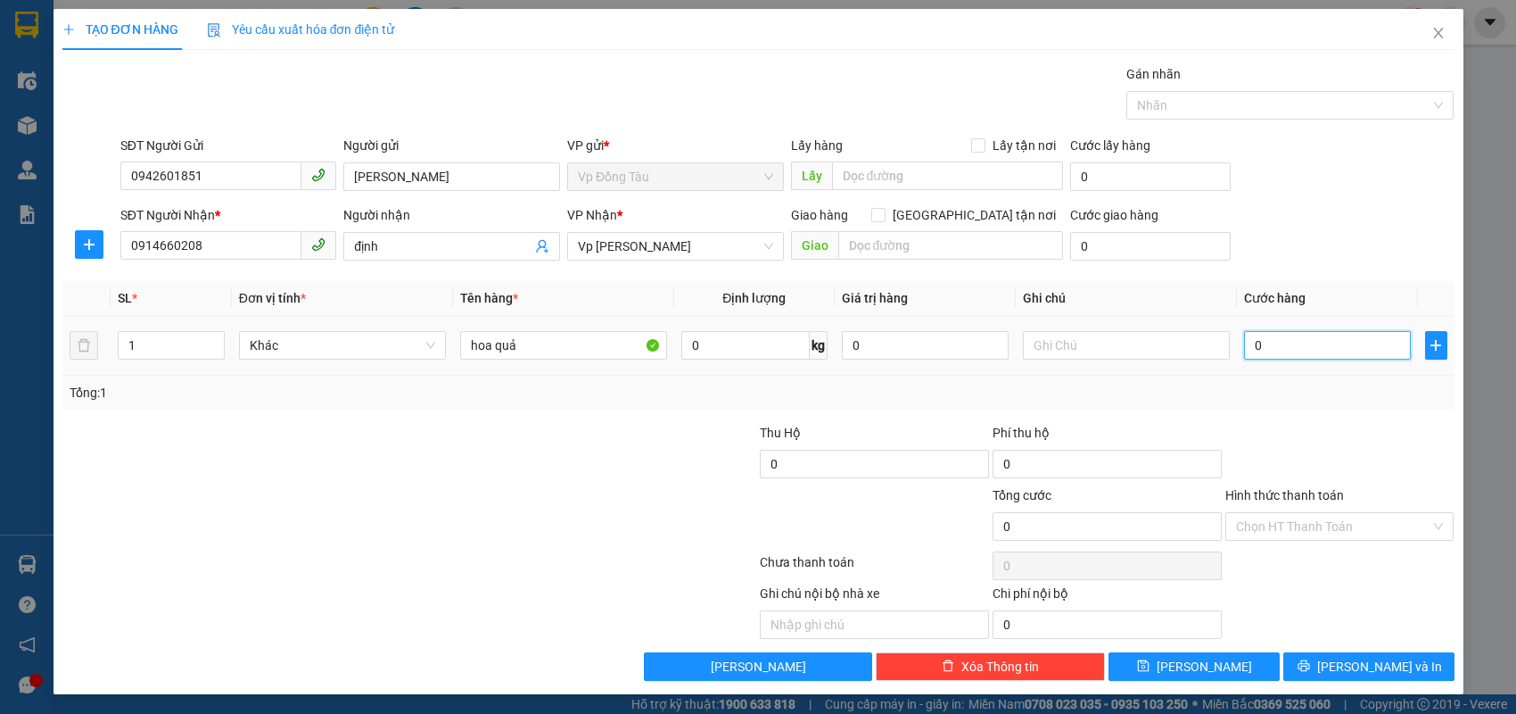
click at [1270, 351] on input "0" at bounding box center [1327, 345] width 167 height 29
type input "1"
type input "11"
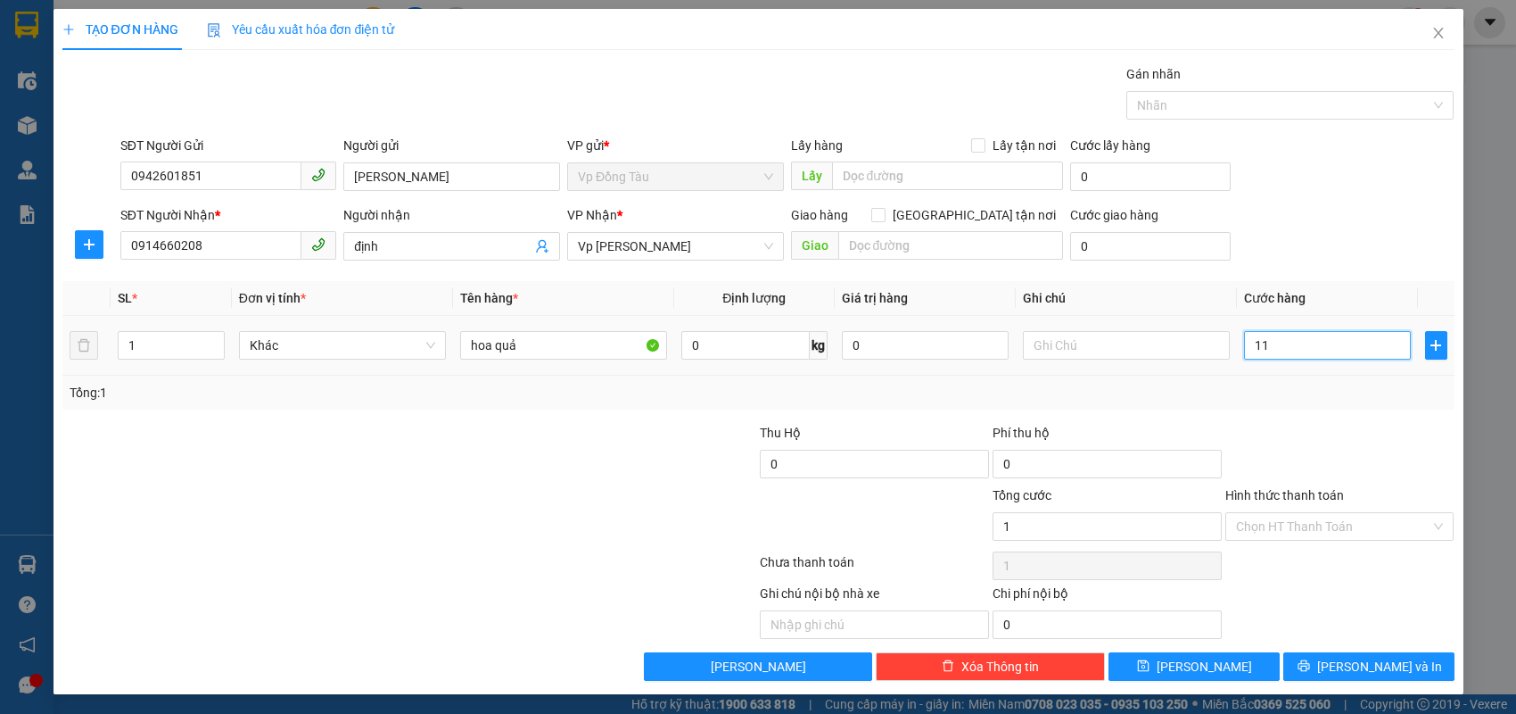
type input "11"
type input "110"
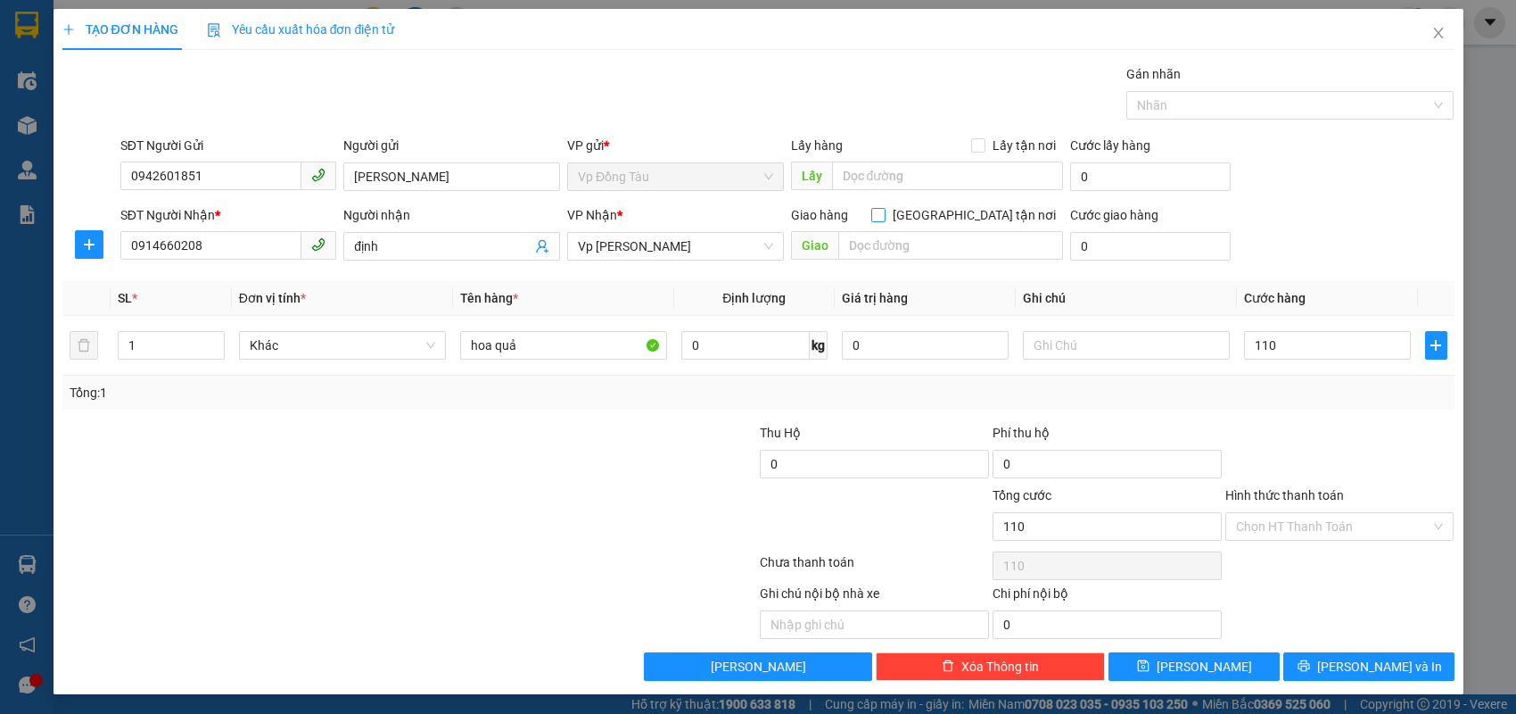
type input "110.000"
click at [884, 211] on input "[GEOGRAPHIC_DATA] tận nơi" at bounding box center [877, 214] width 12 height 12
checkbox input "true"
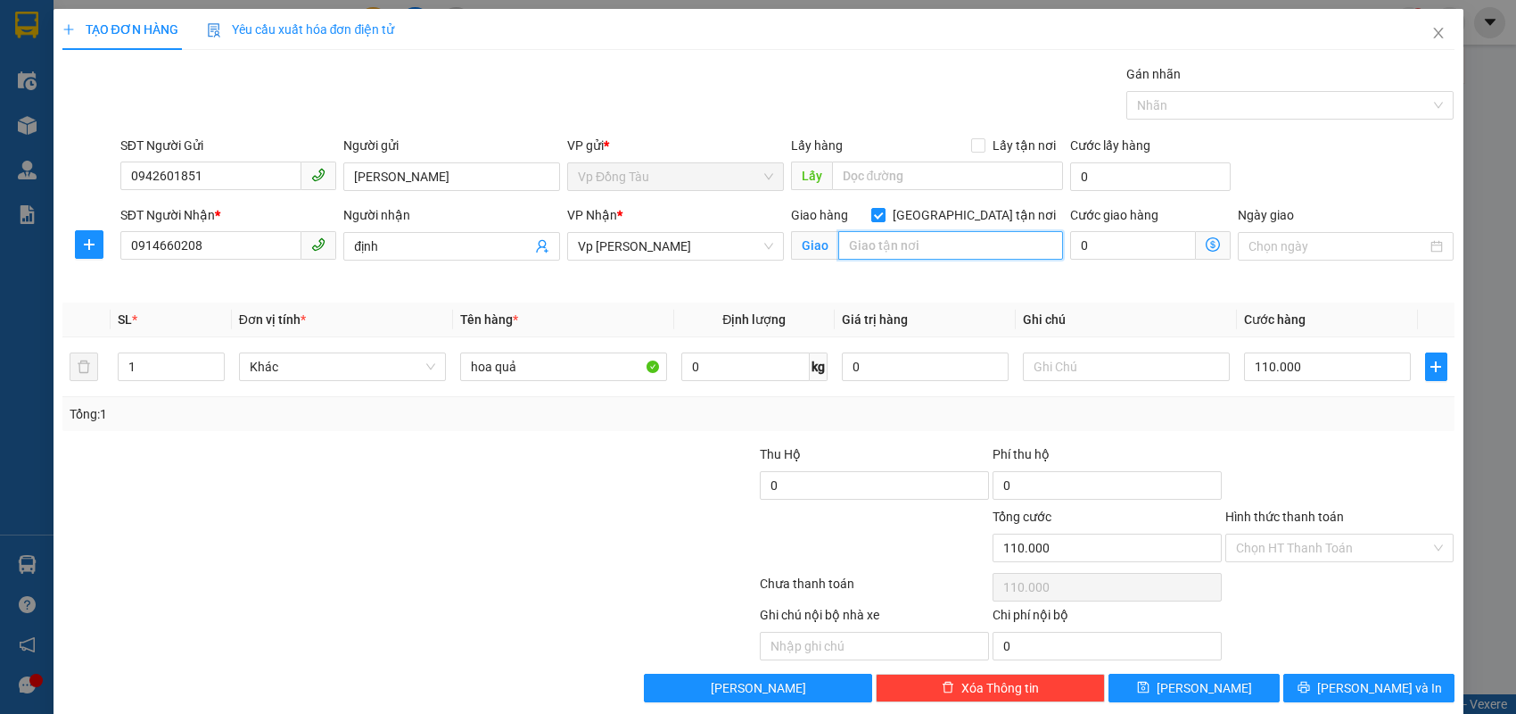
click at [919, 248] on input "text" at bounding box center [950, 245] width 225 height 29
type input "12 ngõ 128 [PERSON_NAME]"
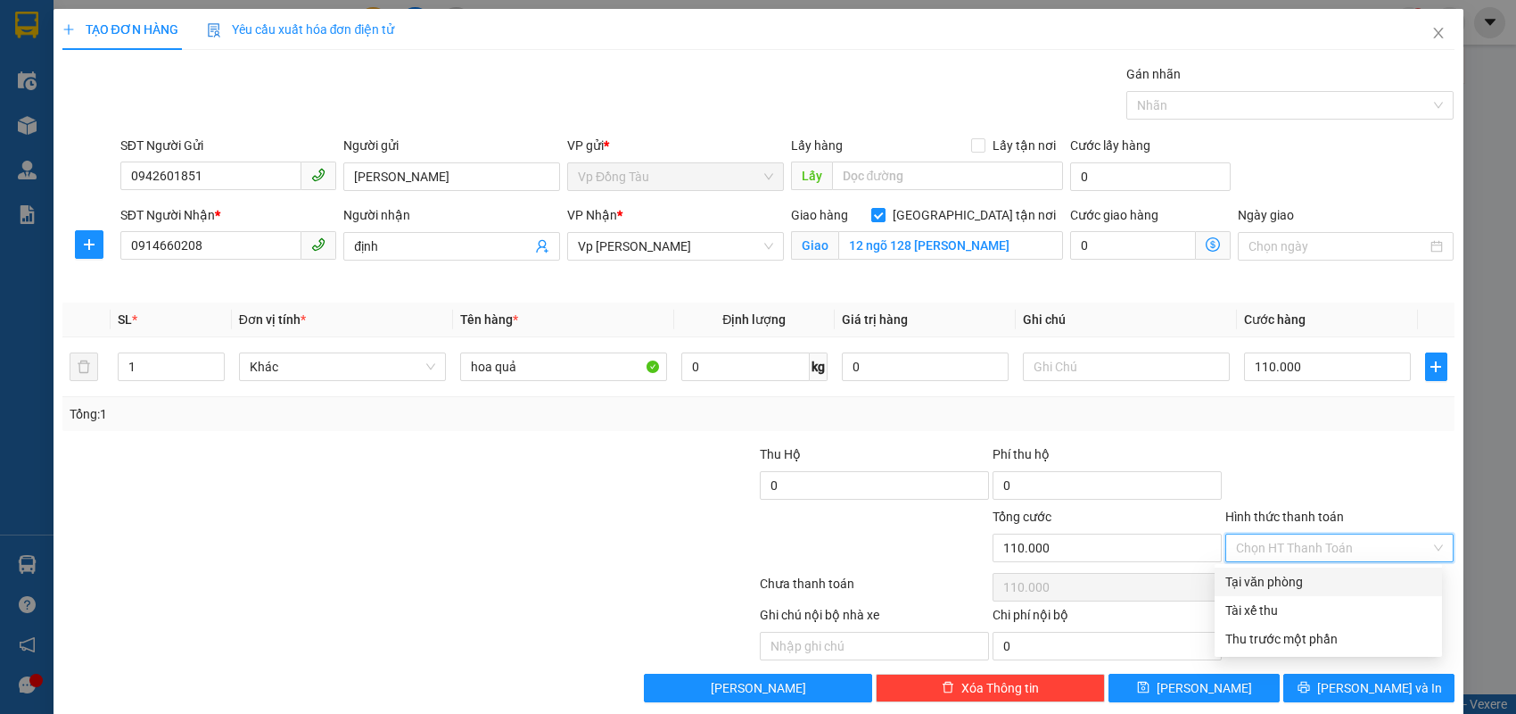
click at [1275, 549] on input "Hình thức thanh toán" at bounding box center [1333, 547] width 195 height 27
click at [1260, 582] on div "Tại văn phòng" at bounding box center [1329, 582] width 206 height 20
type input "0"
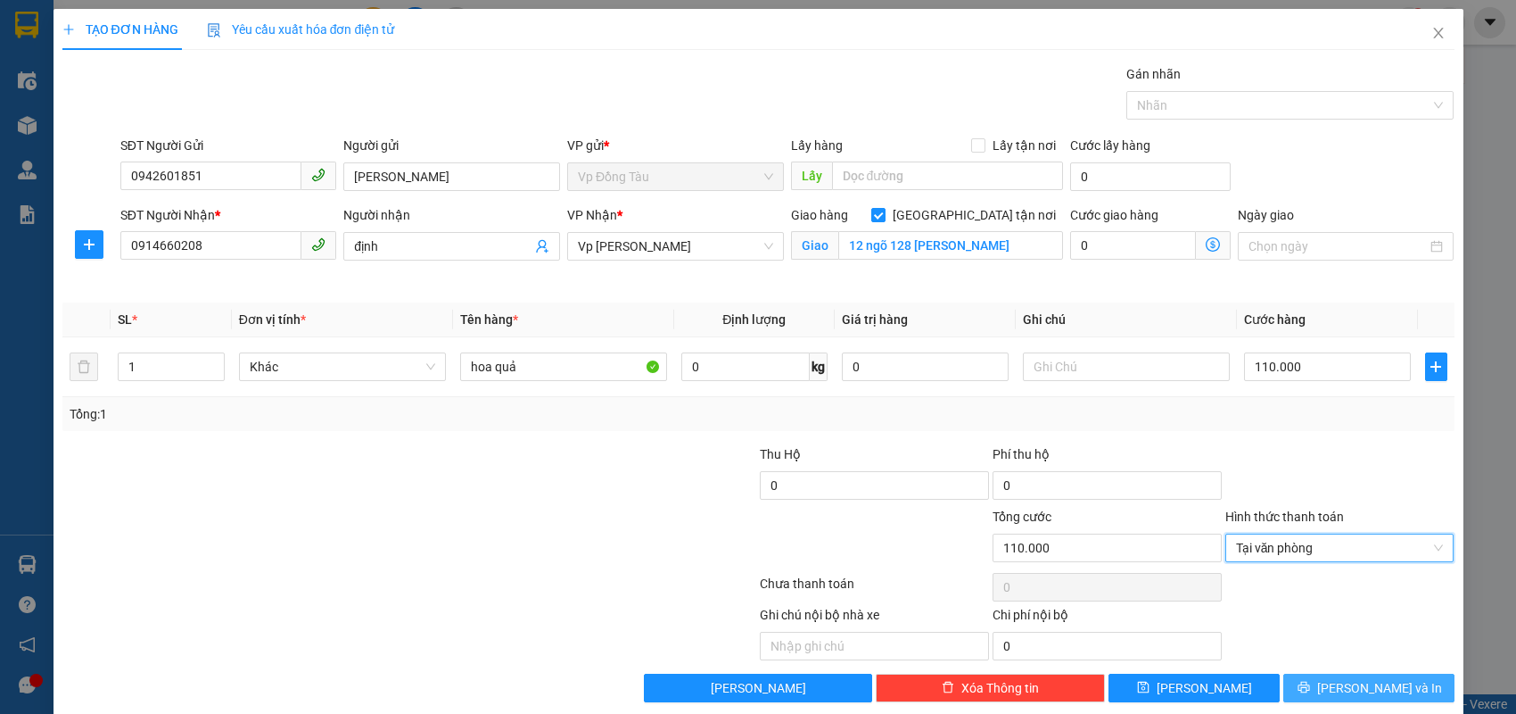
click at [1404, 686] on button "[PERSON_NAME] và In" at bounding box center [1369, 687] width 171 height 29
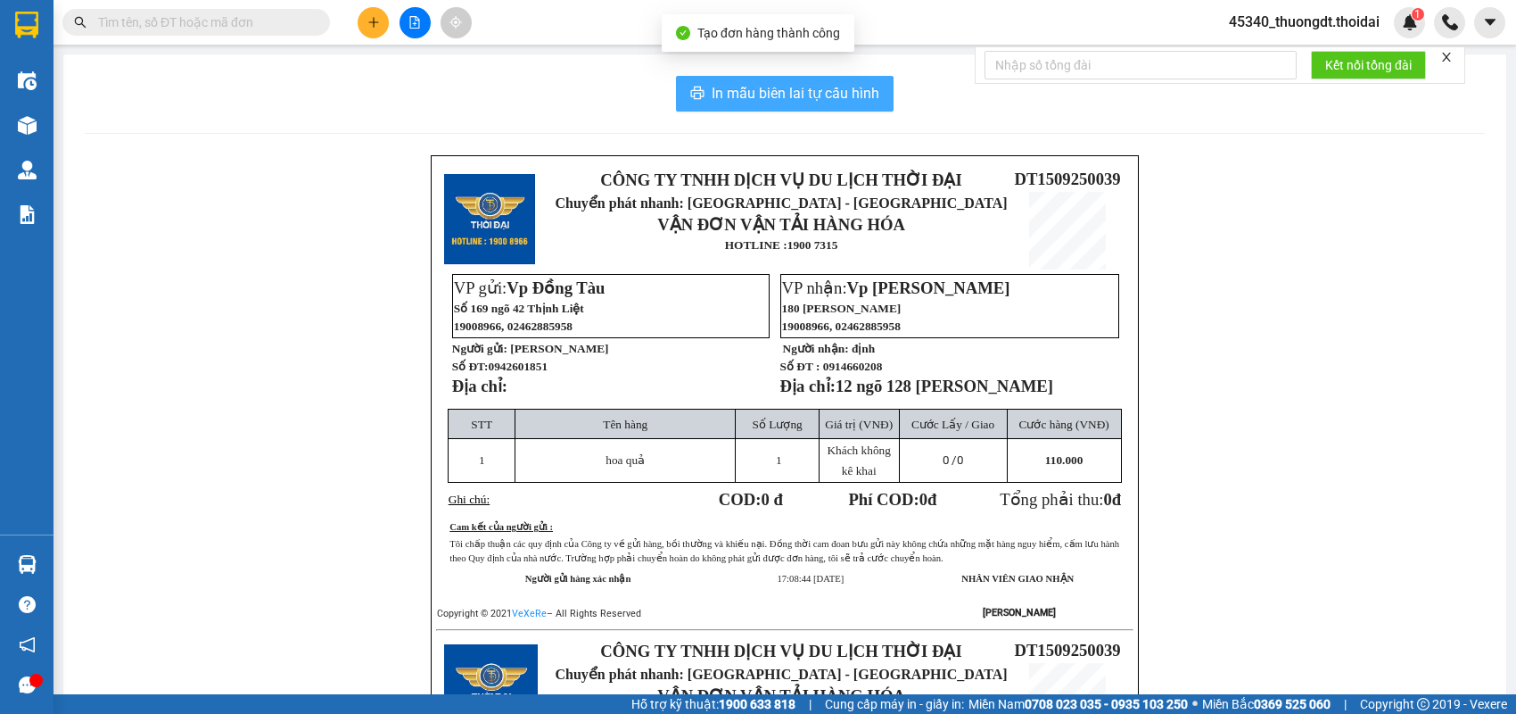
click at [820, 107] on button "In mẫu biên lai tự cấu hình" at bounding box center [785, 94] width 218 height 36
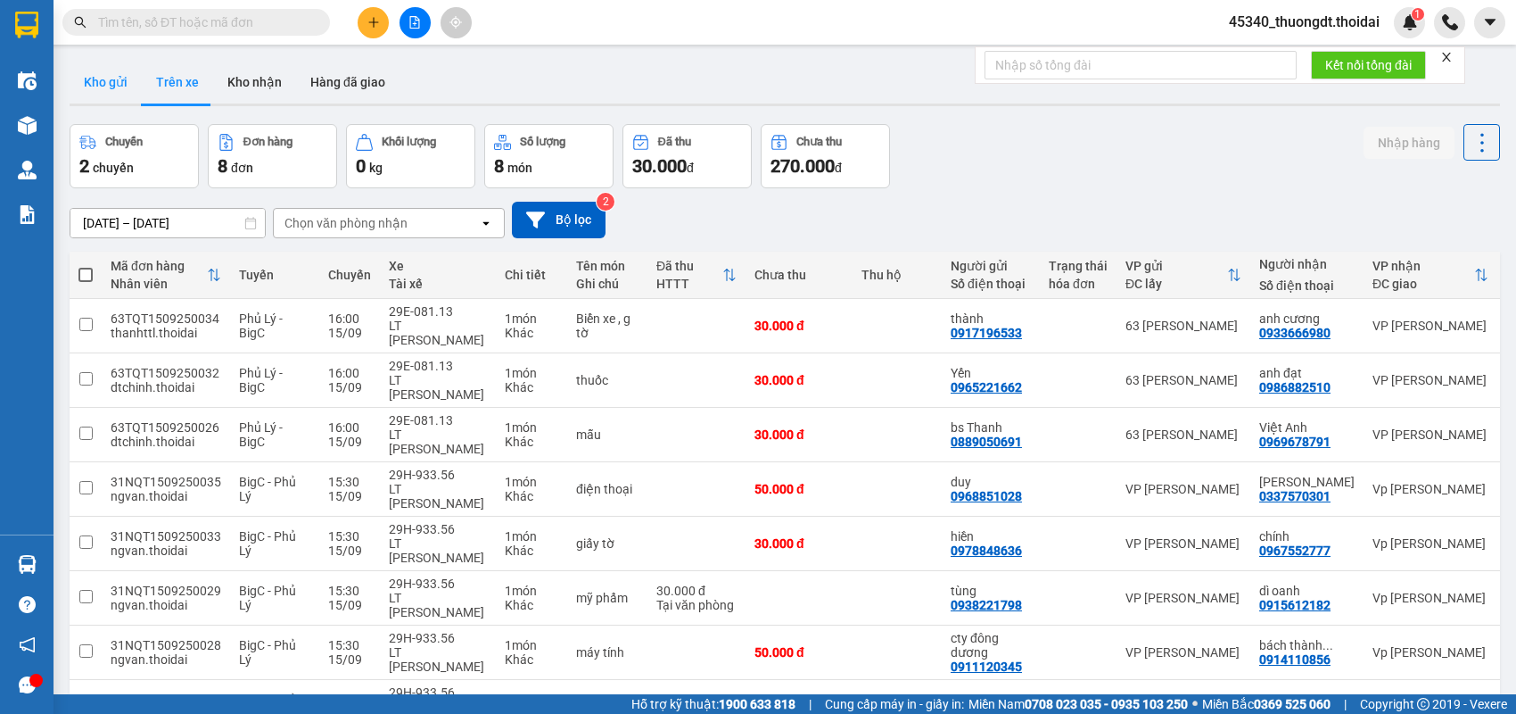
click at [105, 80] on button "Kho gửi" at bounding box center [106, 82] width 72 height 43
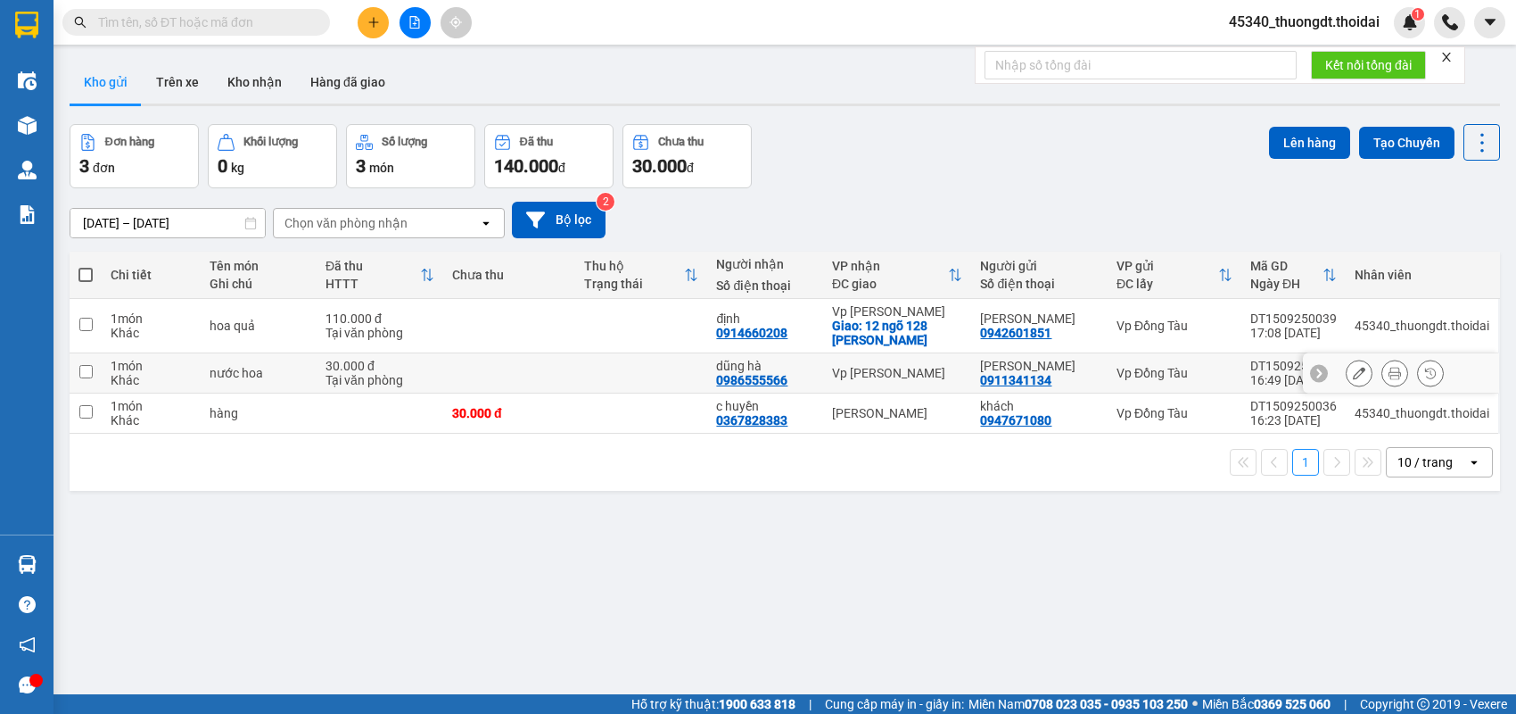
click at [164, 379] on div "Khác" at bounding box center [151, 380] width 81 height 14
checkbox input "true"
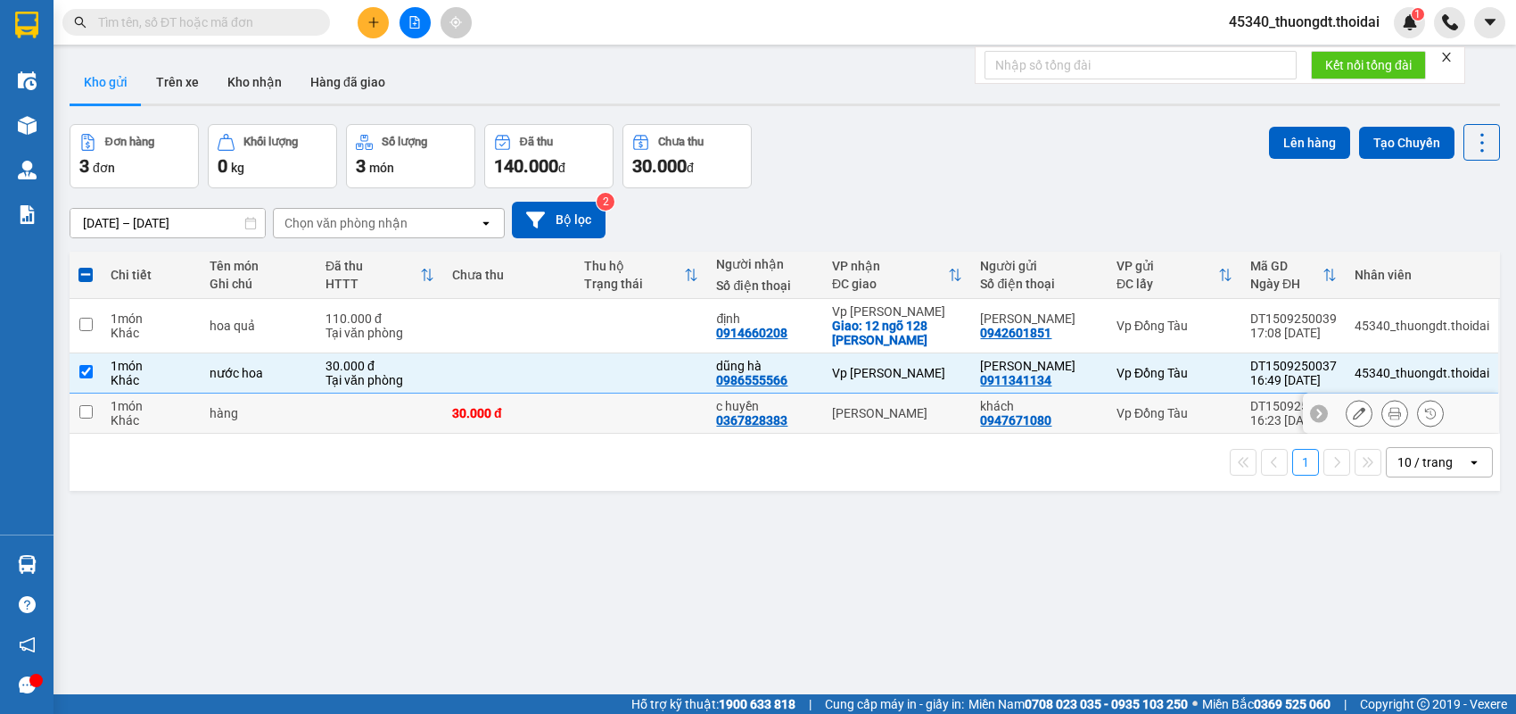
click at [160, 420] on div "Khác" at bounding box center [151, 420] width 81 height 14
checkbox input "true"
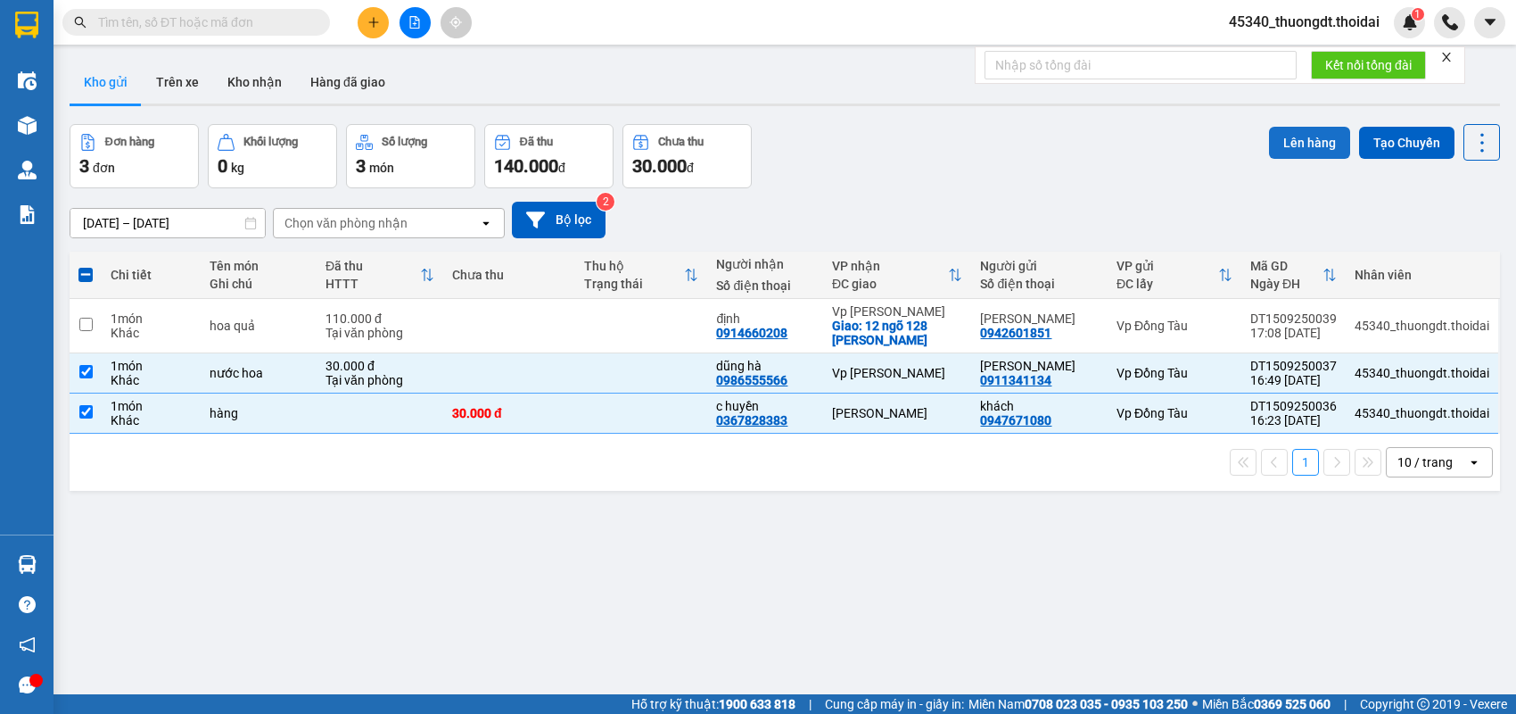
click at [1276, 143] on button "Lên hàng" at bounding box center [1309, 143] width 81 height 32
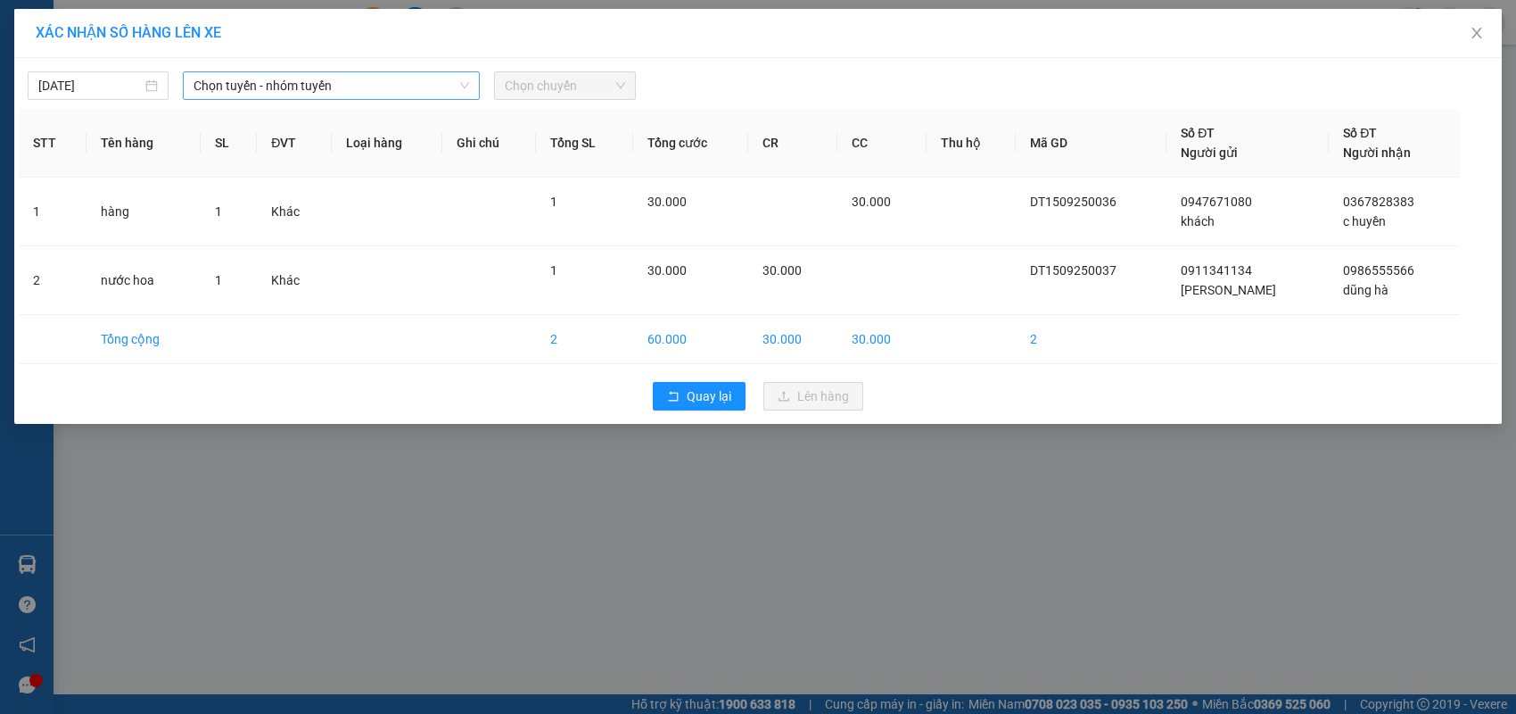
click at [294, 92] on span "Chọn tuyến - nhóm tuyến" at bounding box center [332, 85] width 276 height 27
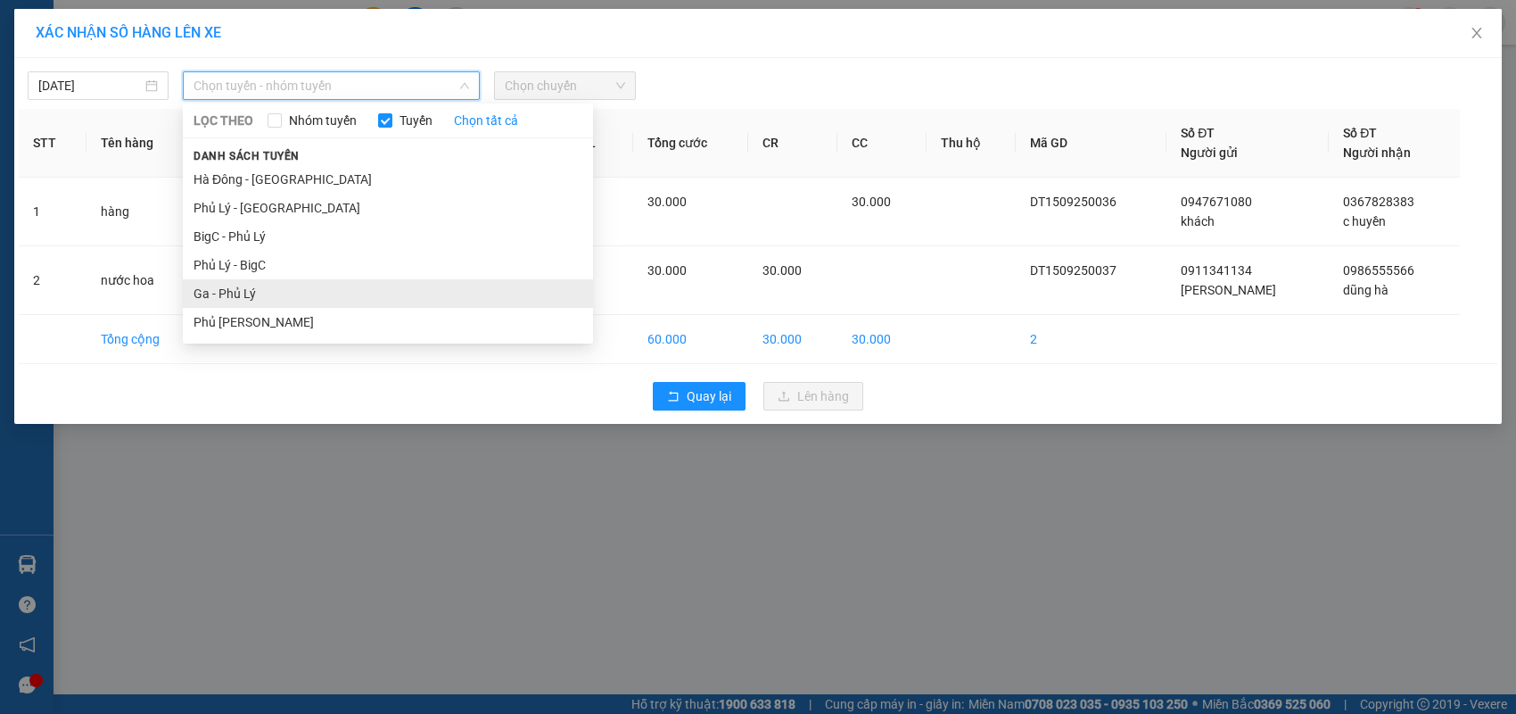
click at [264, 297] on li "Ga - Phủ Lý" at bounding box center [388, 293] width 410 height 29
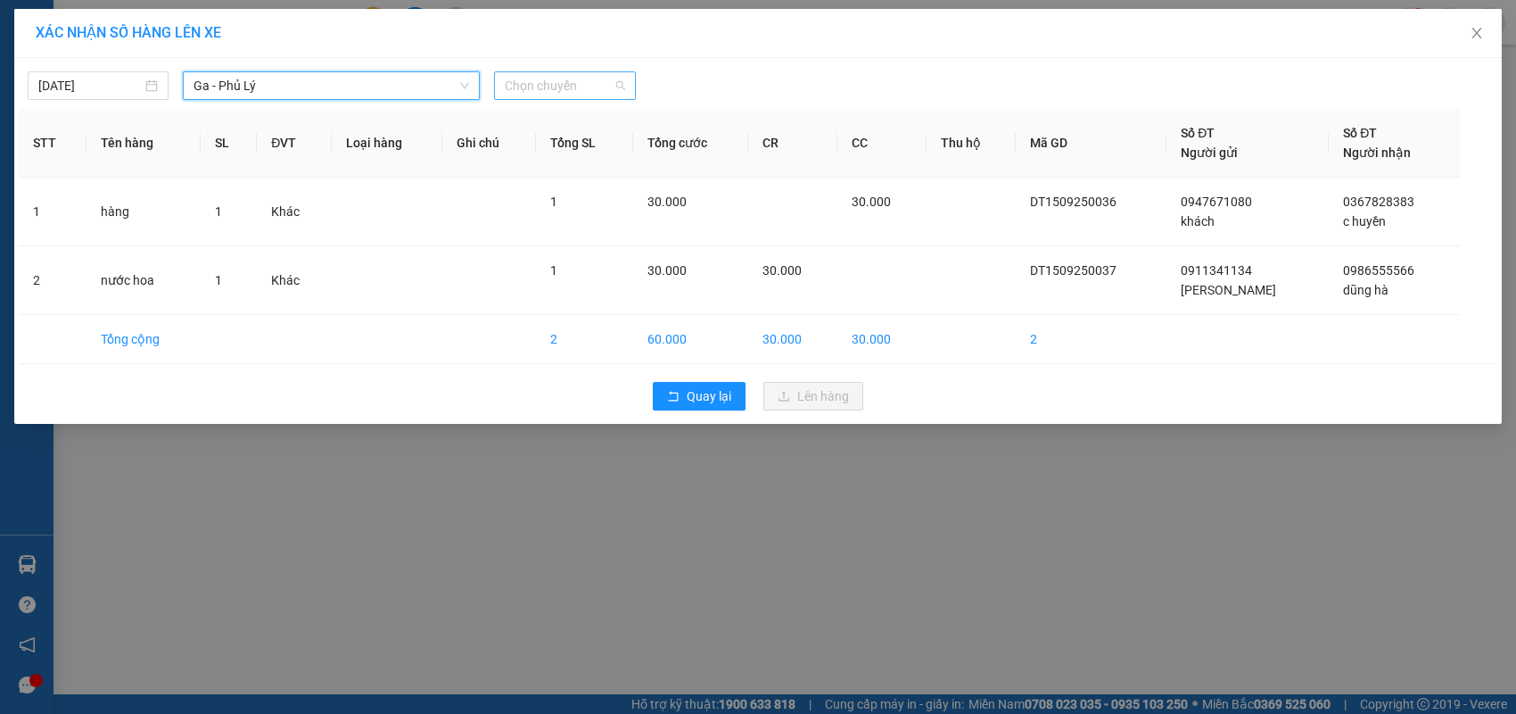
click at [590, 89] on span "Chọn chuyến" at bounding box center [565, 85] width 120 height 27
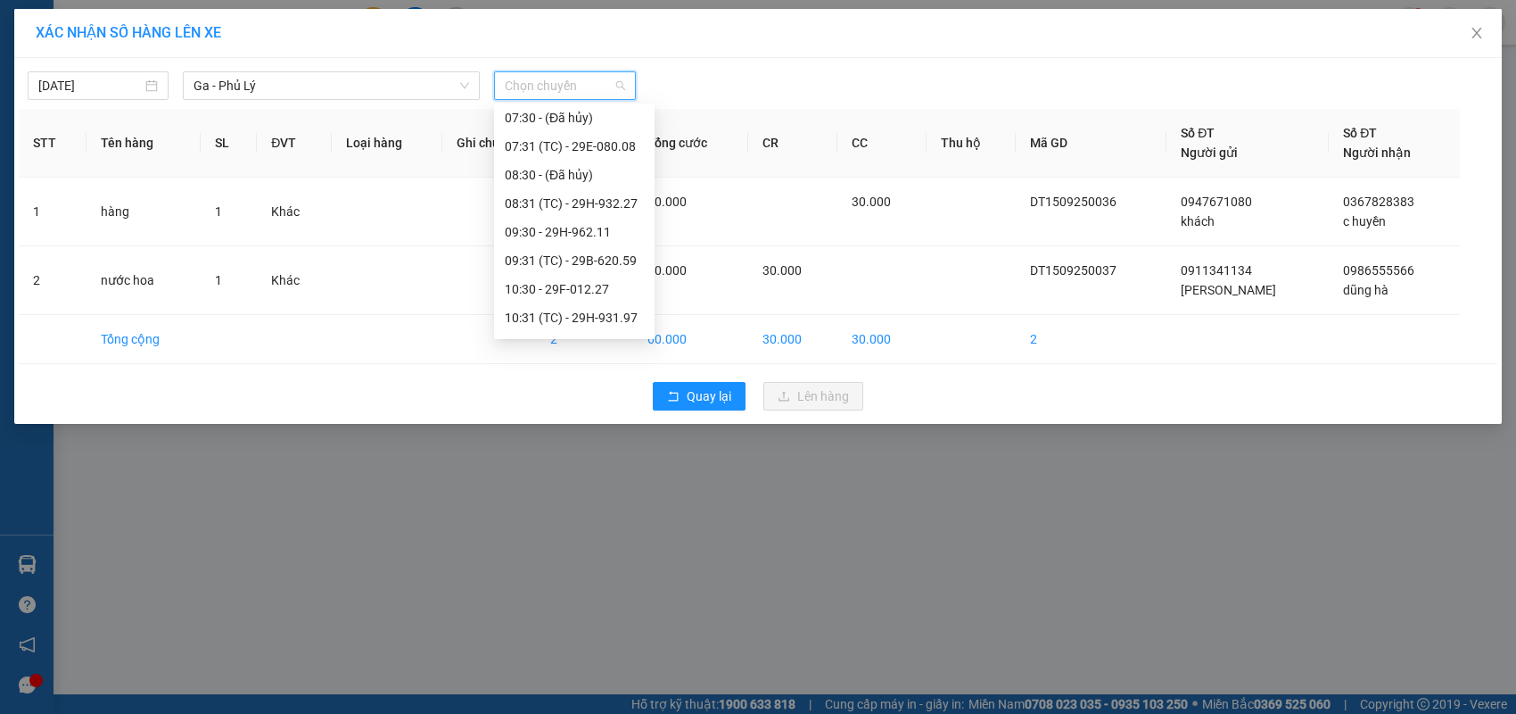
scroll to position [357, 0]
click at [606, 218] on div "16:30 - 29F-012.85" at bounding box center [574, 221] width 139 height 20
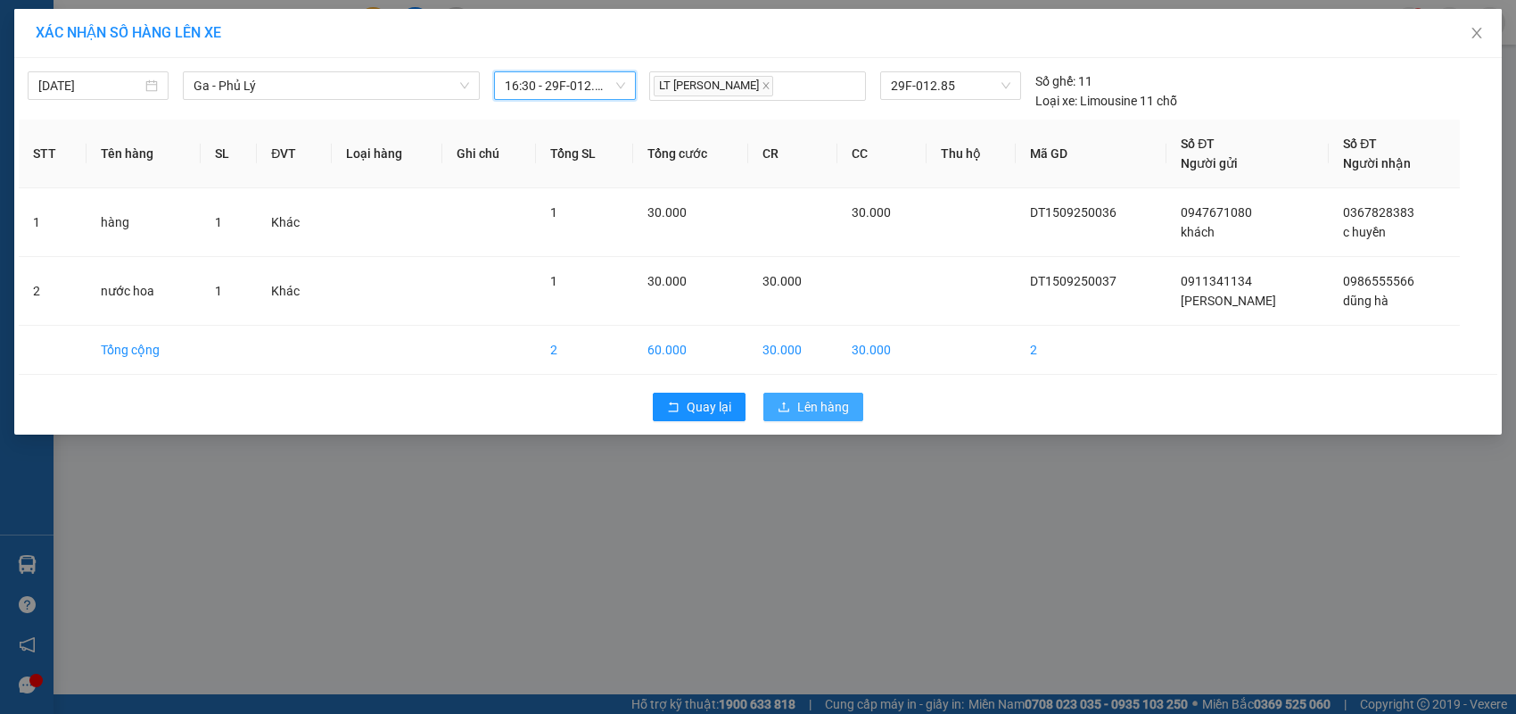
click at [785, 407] on icon "upload" at bounding box center [784, 407] width 12 height 12
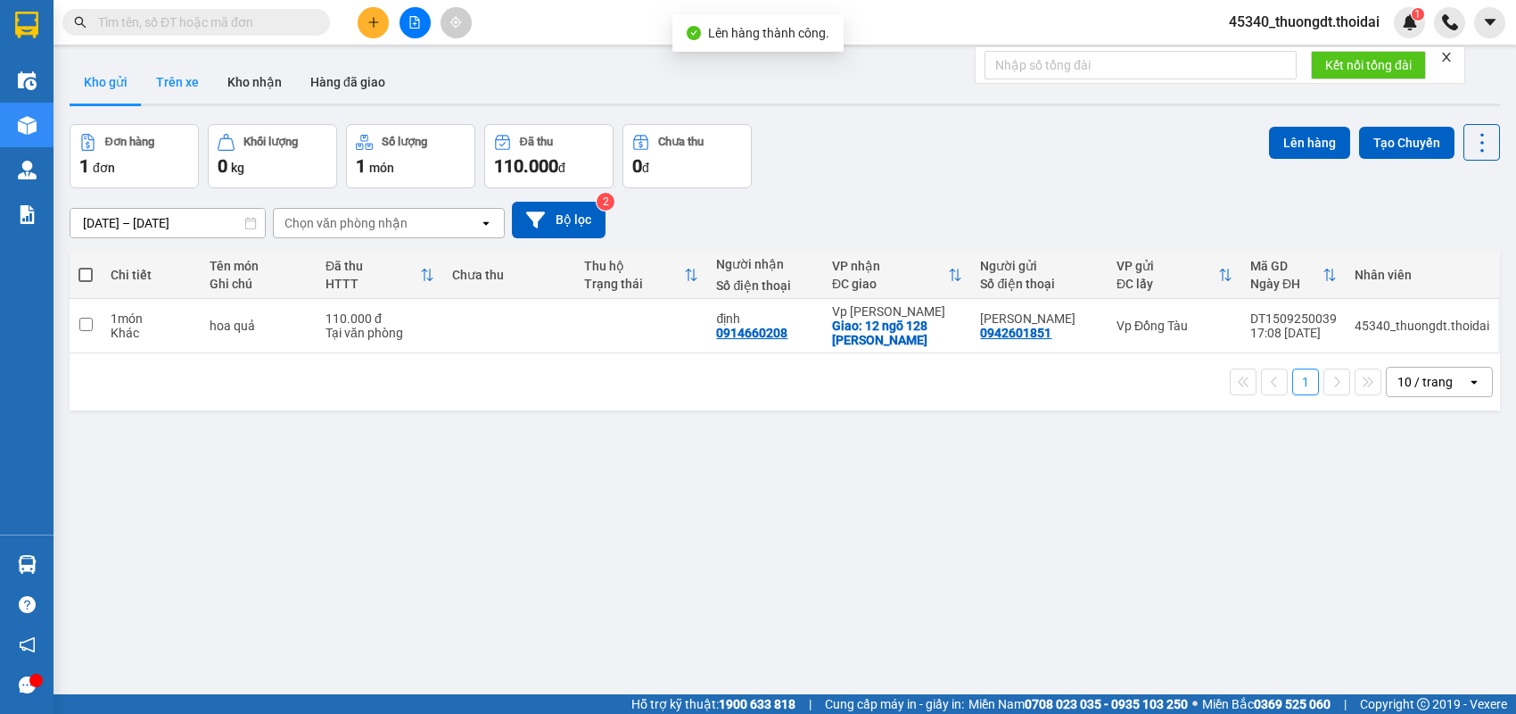
click at [182, 86] on button "Trên xe" at bounding box center [177, 82] width 71 height 43
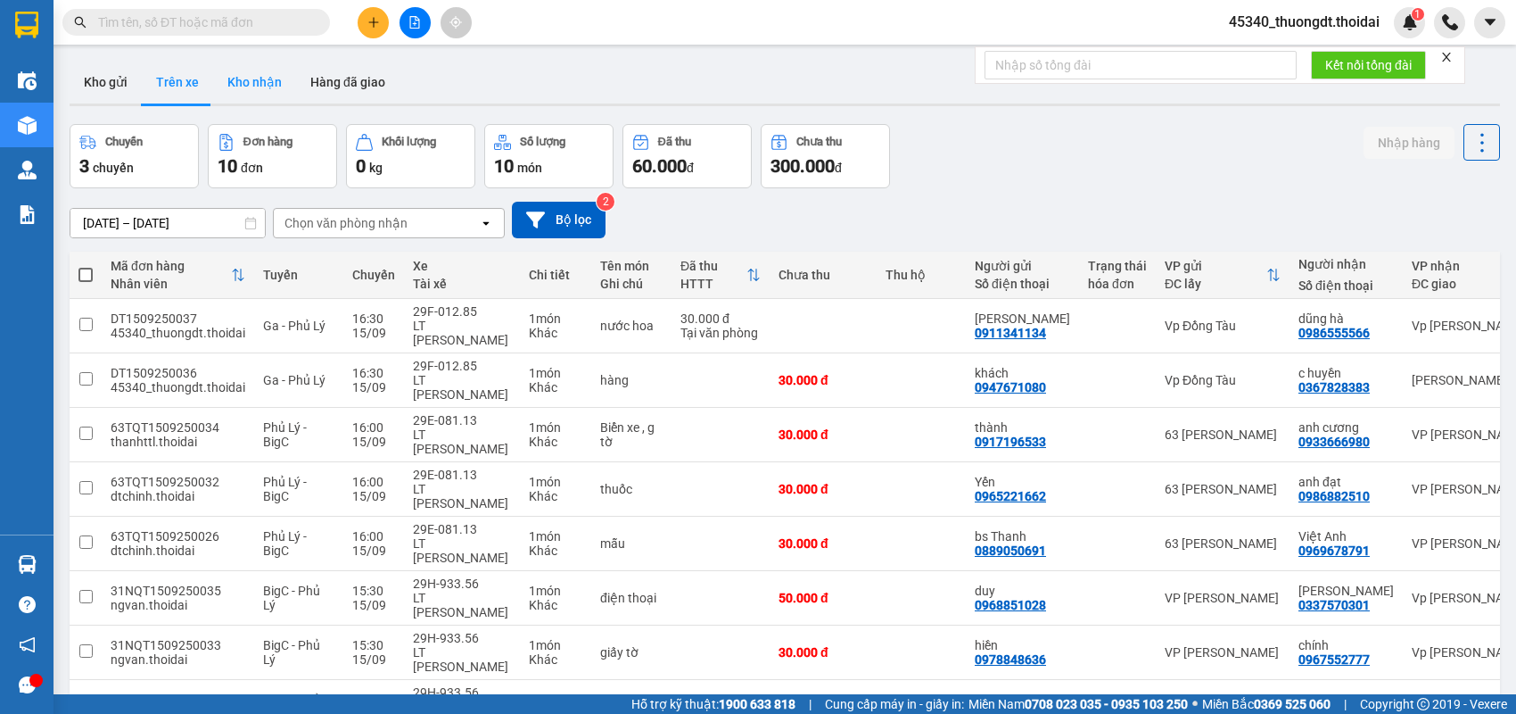
click at [265, 81] on button "Kho nhận" at bounding box center [254, 82] width 83 height 43
